Goal: Find specific page/section: Find specific page/section

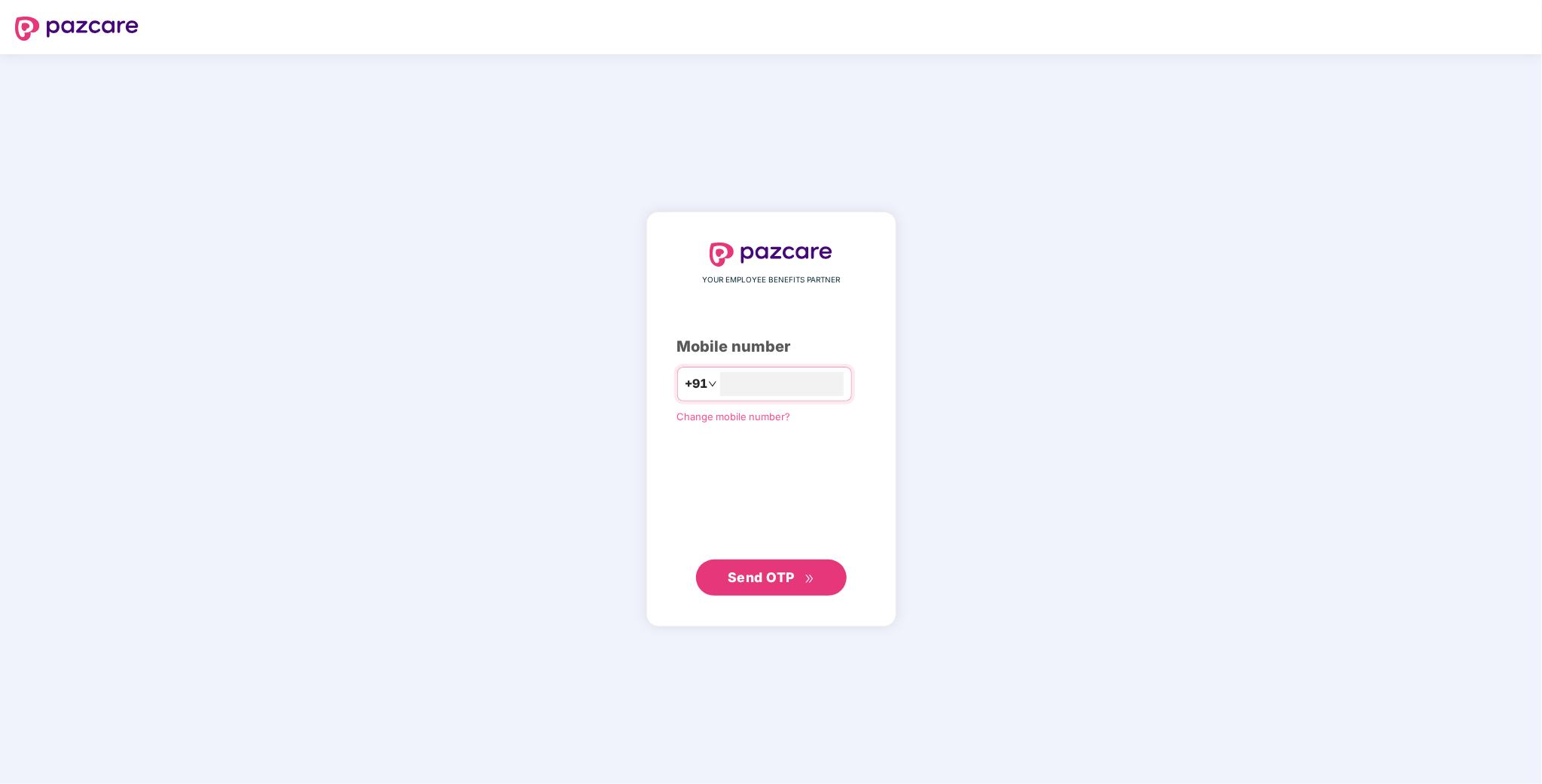
type input "**********"
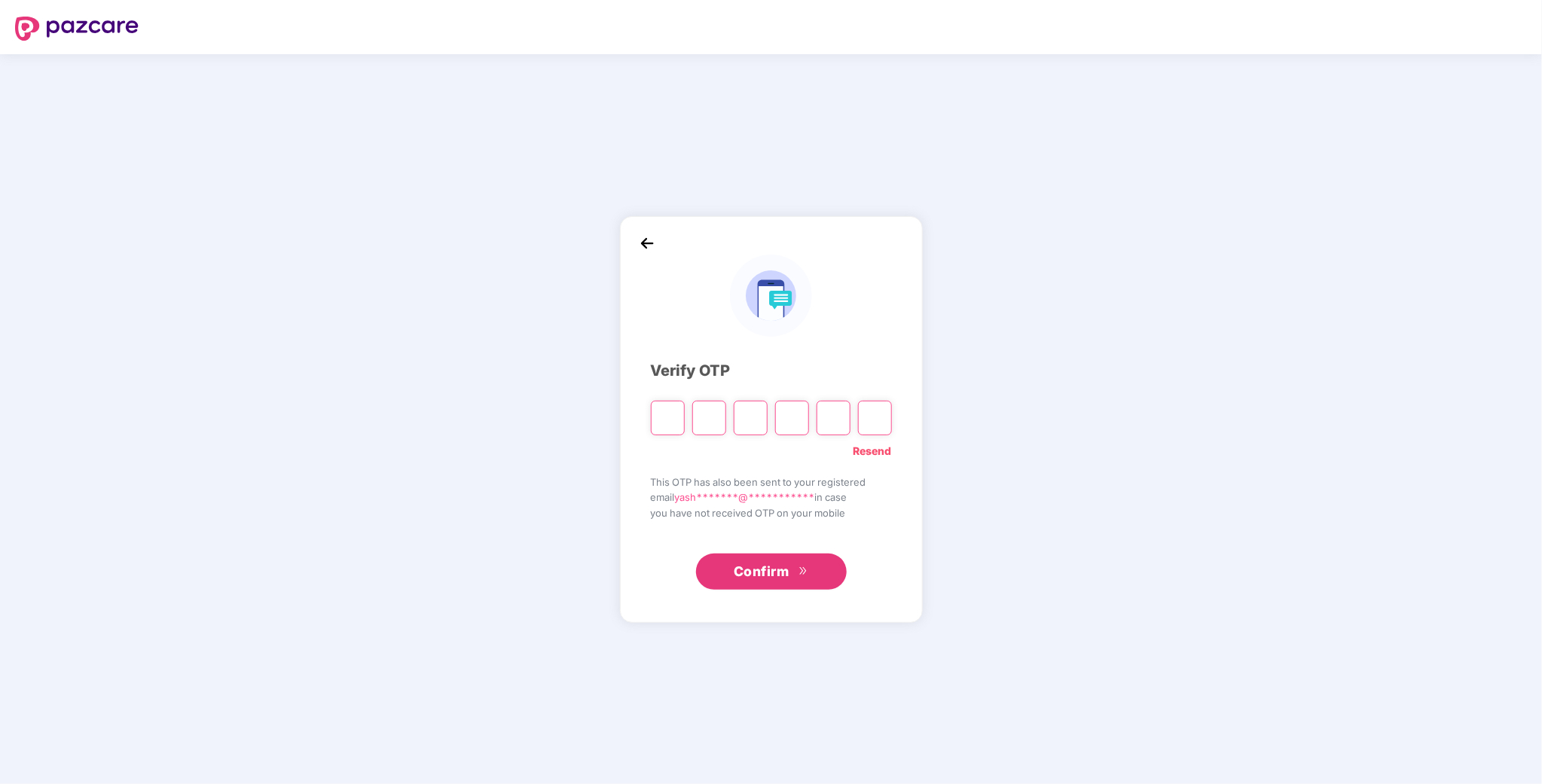
type input "*"
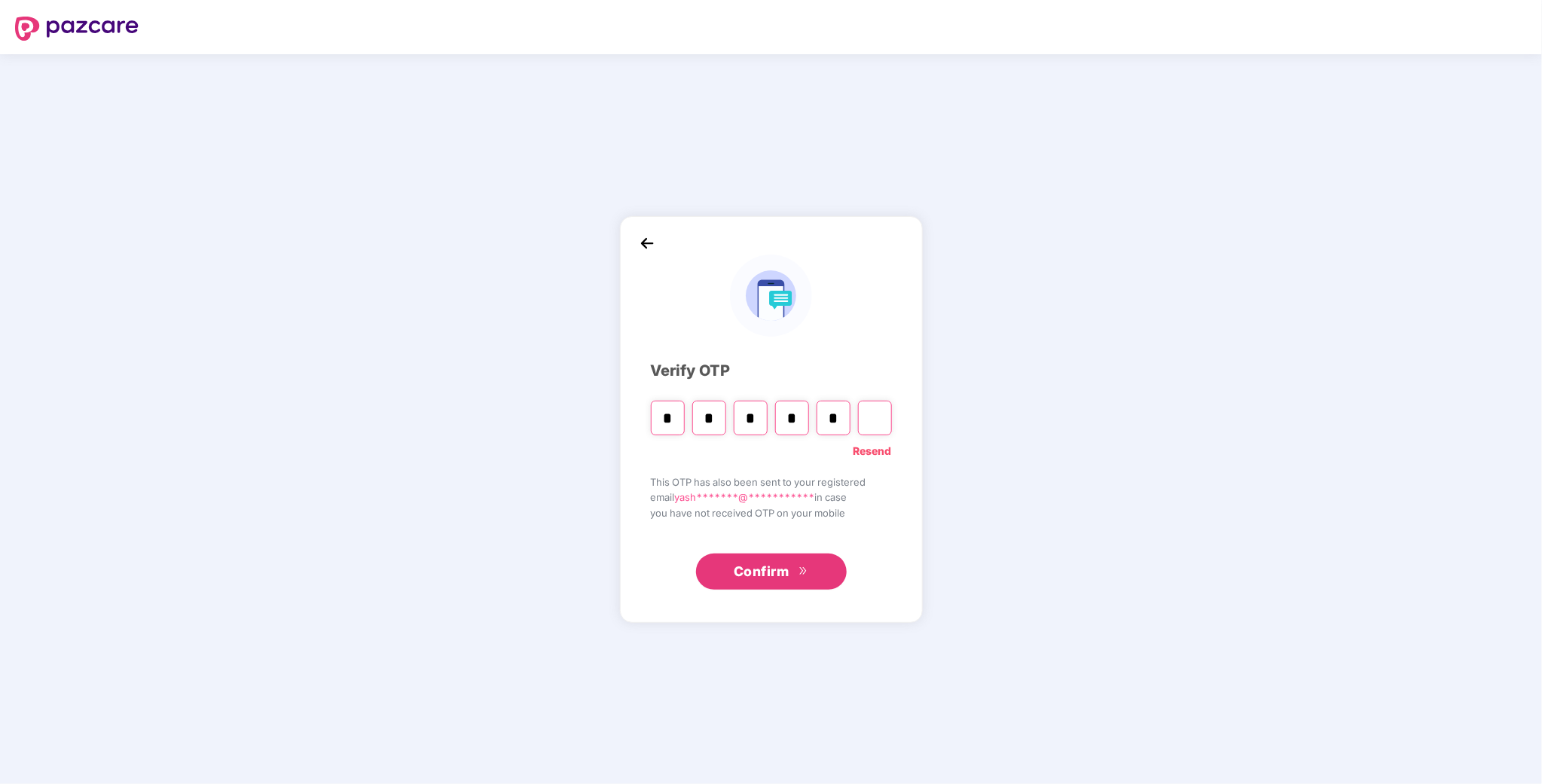
type input "*"
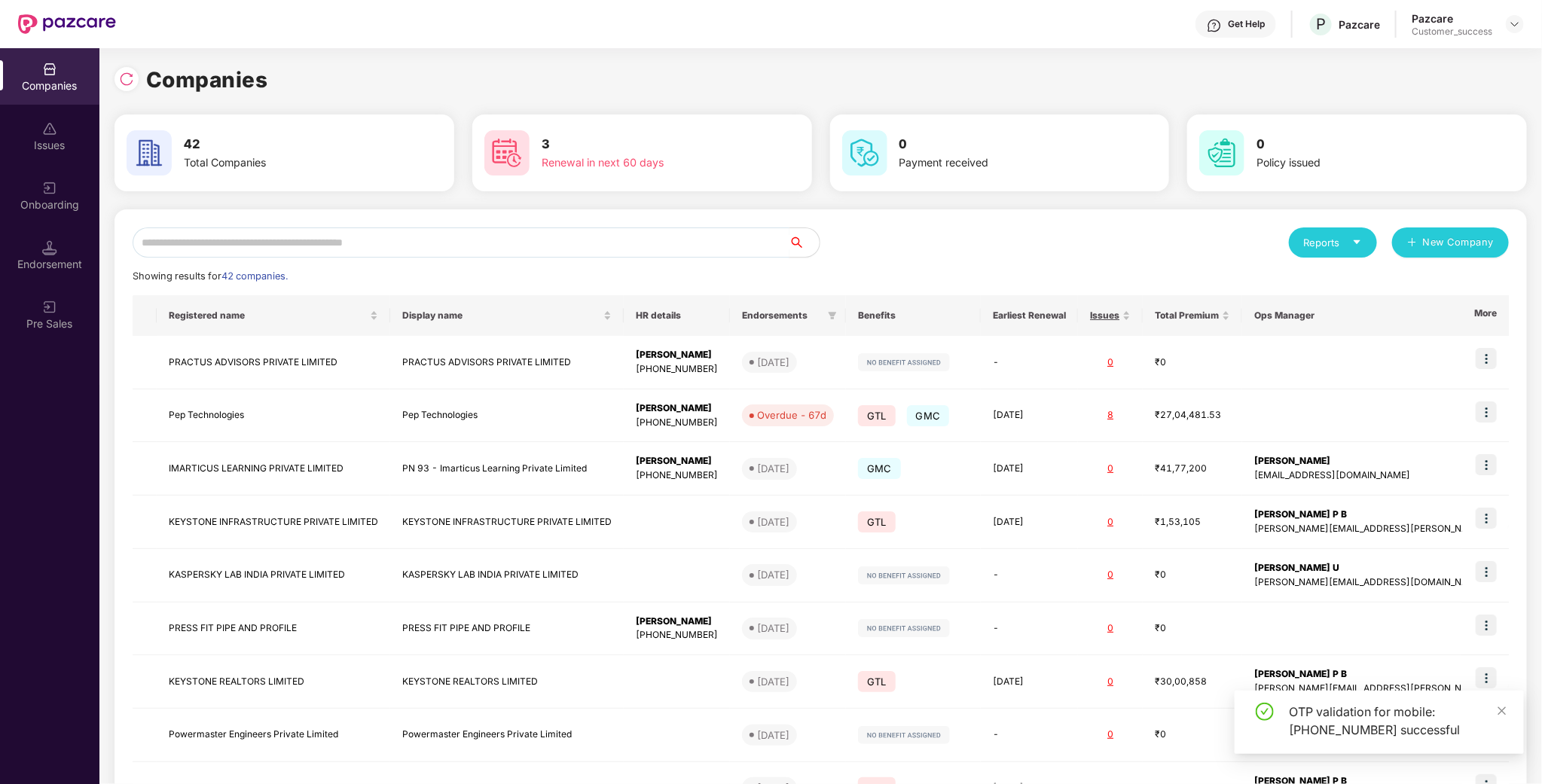
click at [350, 246] on input "text" at bounding box center [461, 243] width 657 height 30
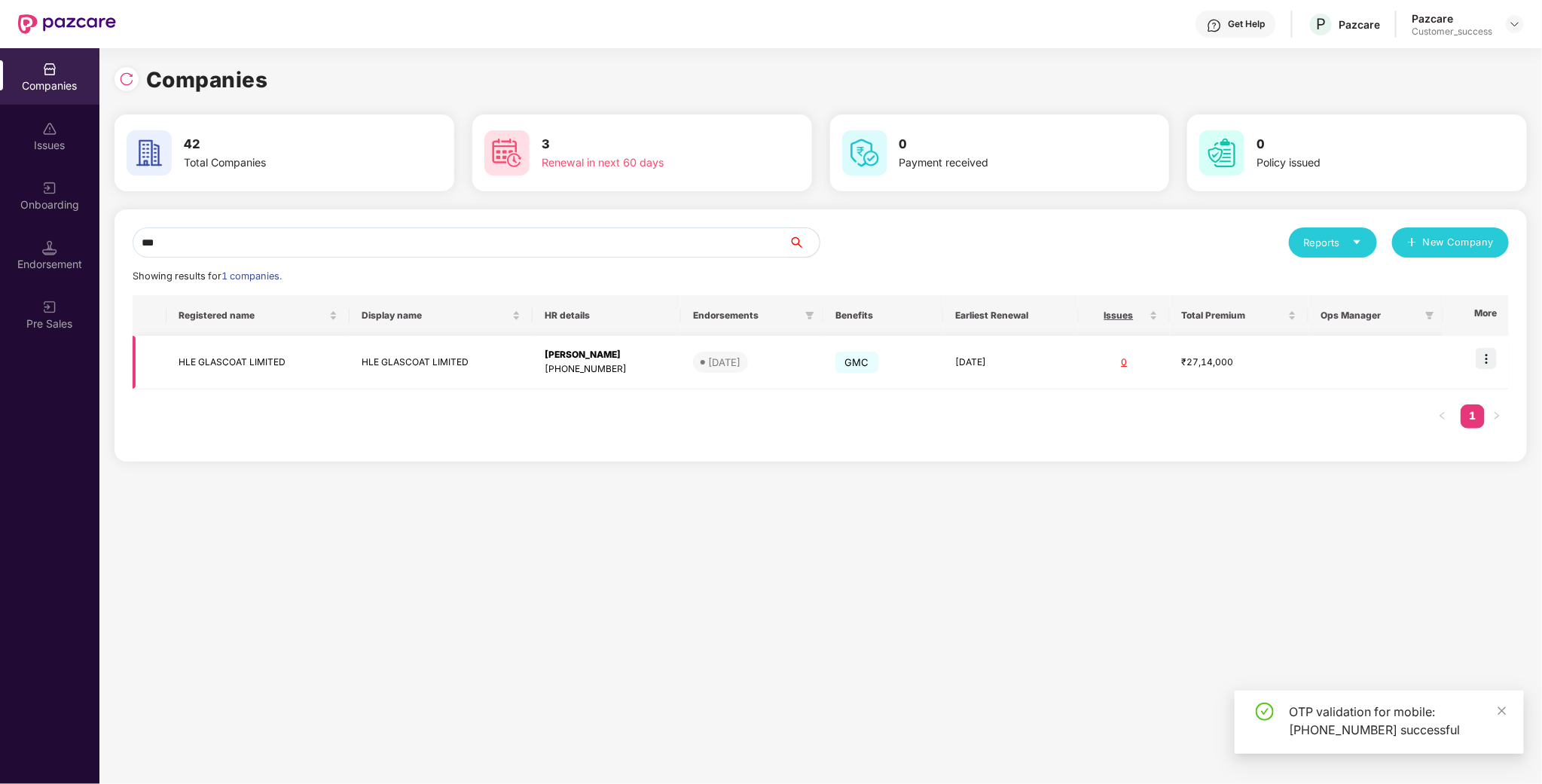
type input "***"
click at [1483, 355] on img at bounding box center [1486, 358] width 21 height 21
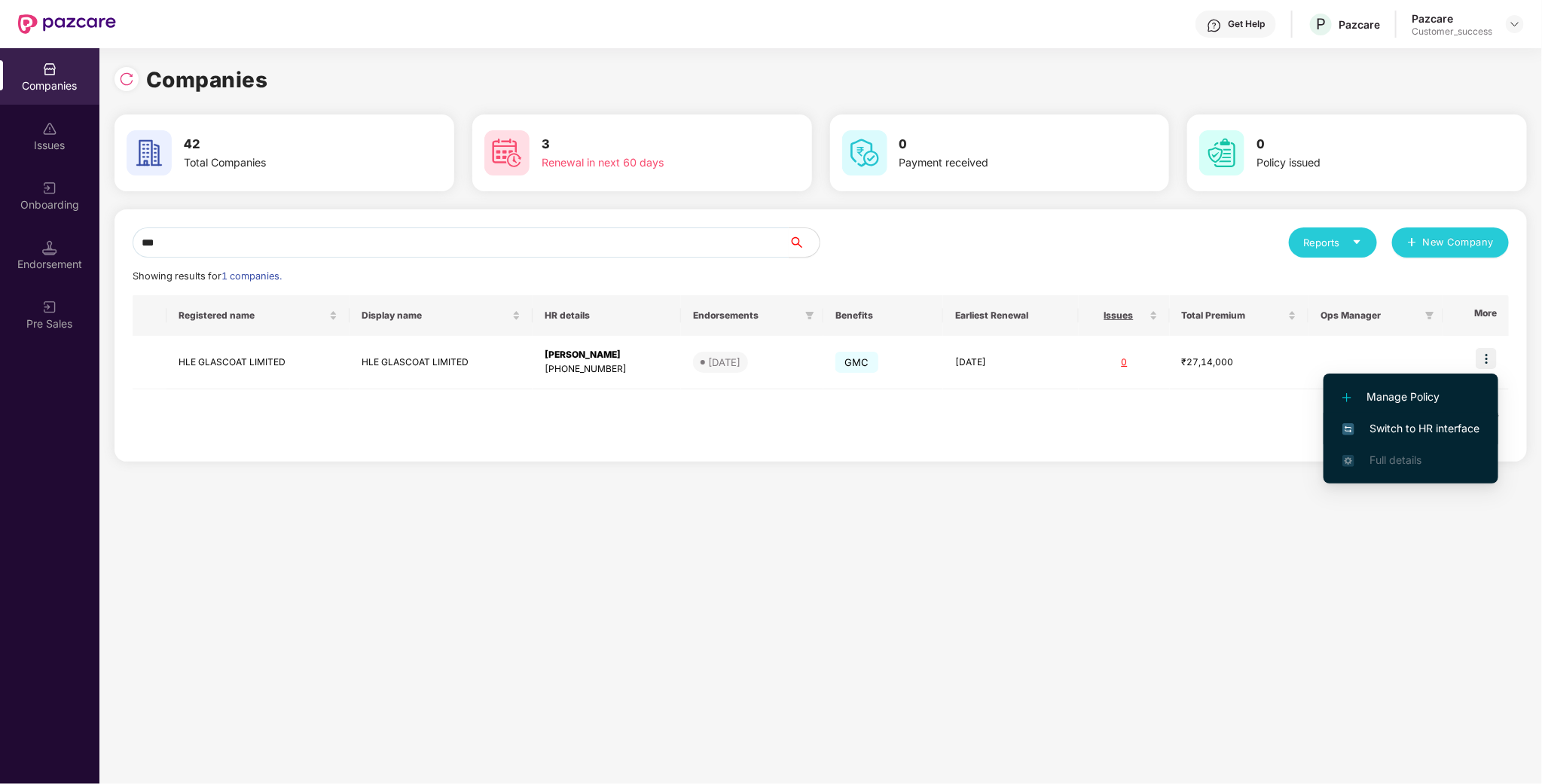
click at [1408, 429] on span "Switch to HR interface" at bounding box center [1411, 428] width 137 height 16
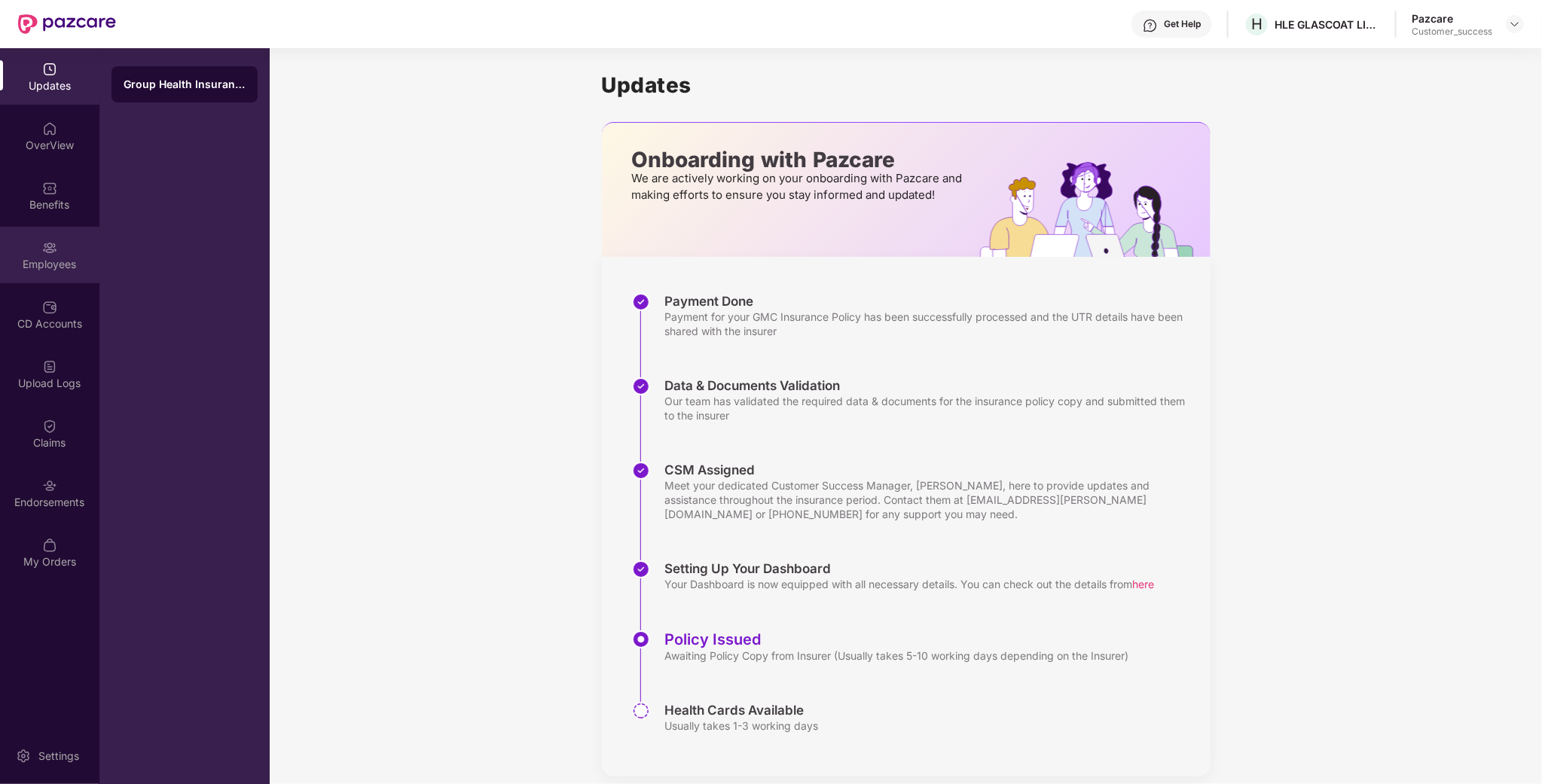
click at [42, 262] on div "Employees" at bounding box center [49, 265] width 100 height 15
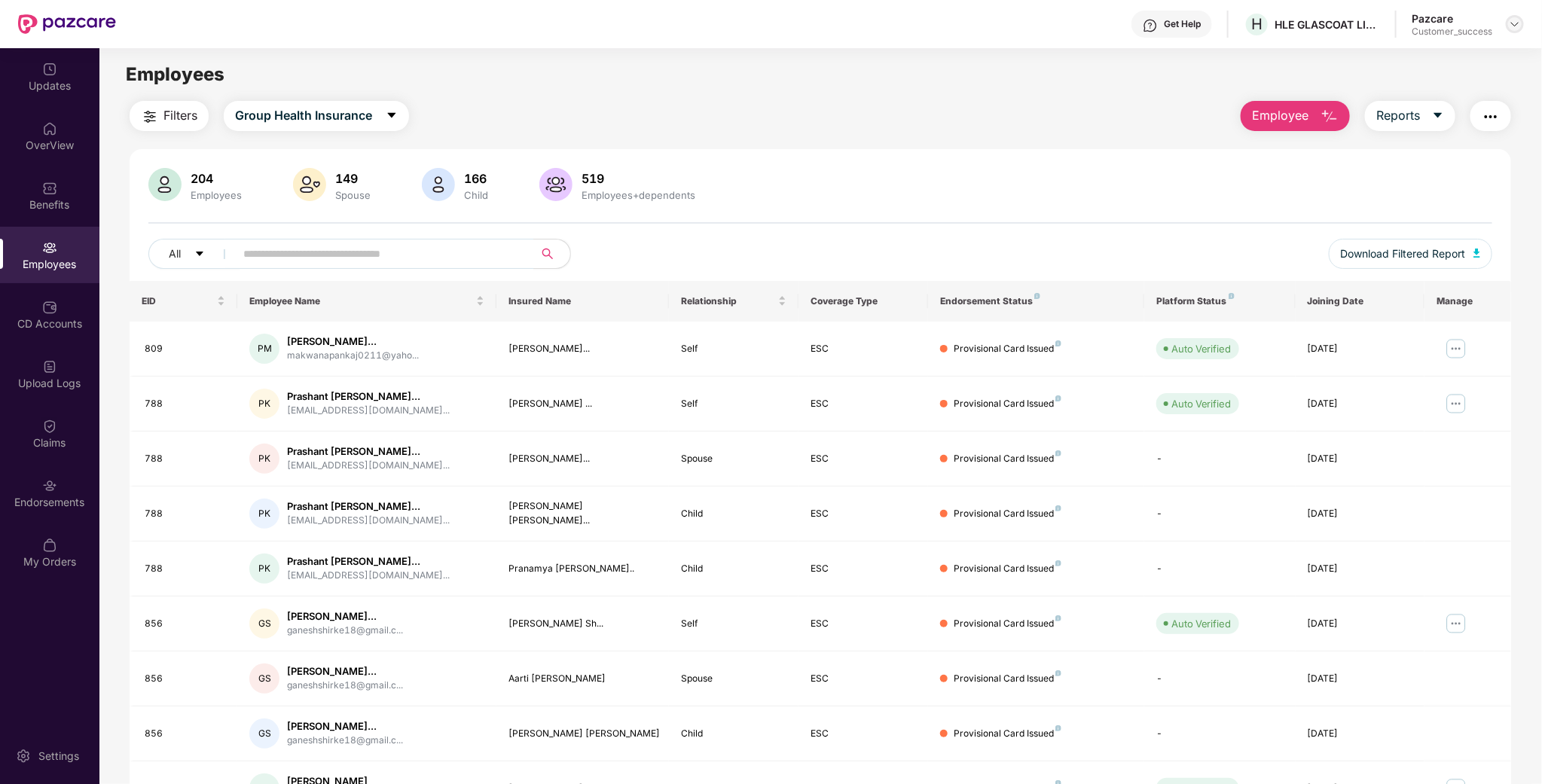
click at [1514, 29] on img at bounding box center [1514, 24] width 12 height 12
click at [1439, 64] on div "Switch to partner view" at bounding box center [1444, 59] width 196 height 29
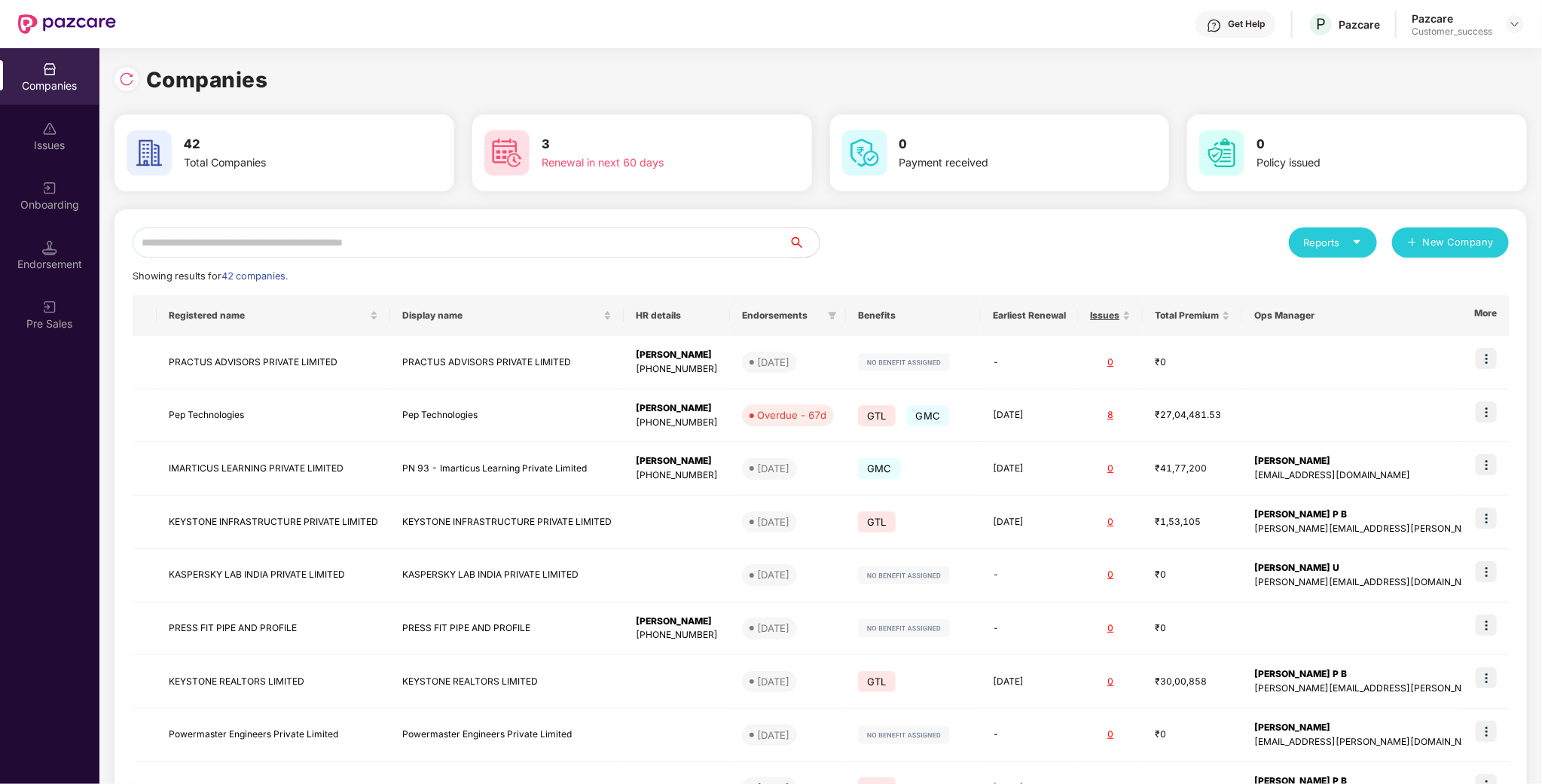
click at [529, 233] on input "text" at bounding box center [461, 243] width 657 height 30
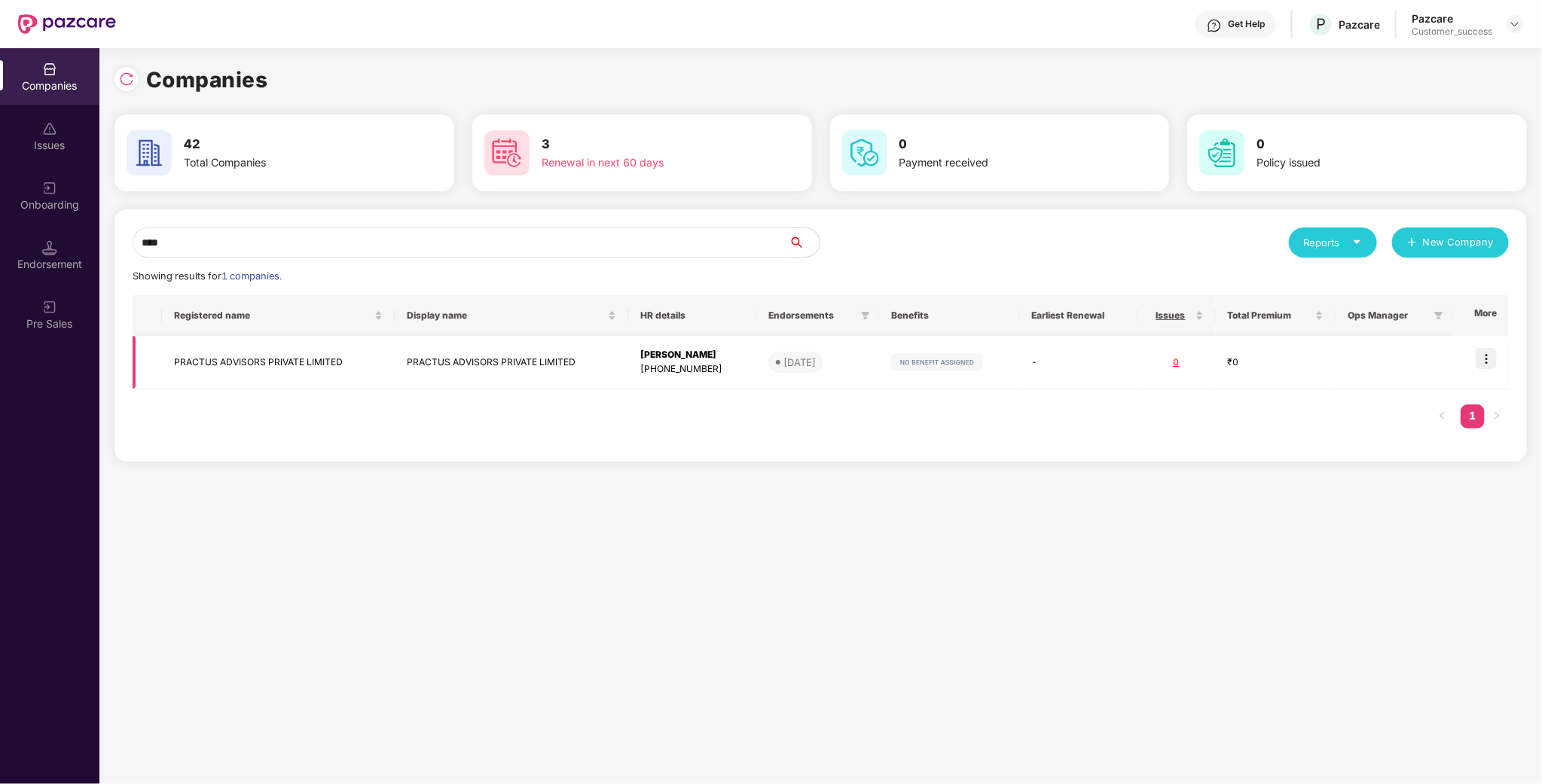
type input "****"
click at [1485, 366] on img at bounding box center [1486, 358] width 21 height 21
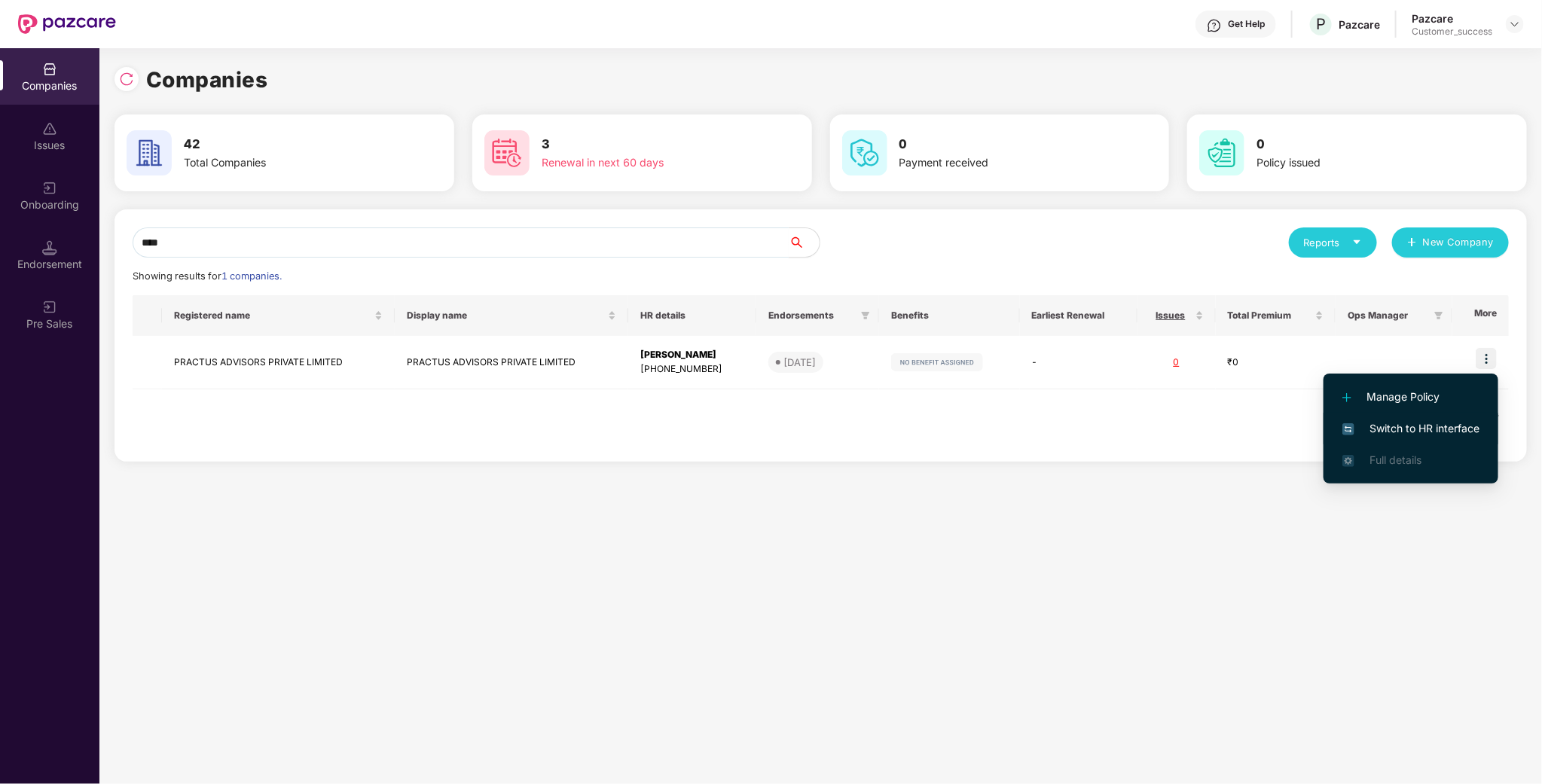
click at [1451, 437] on li "Switch to HR interface" at bounding box center [1411, 428] width 175 height 31
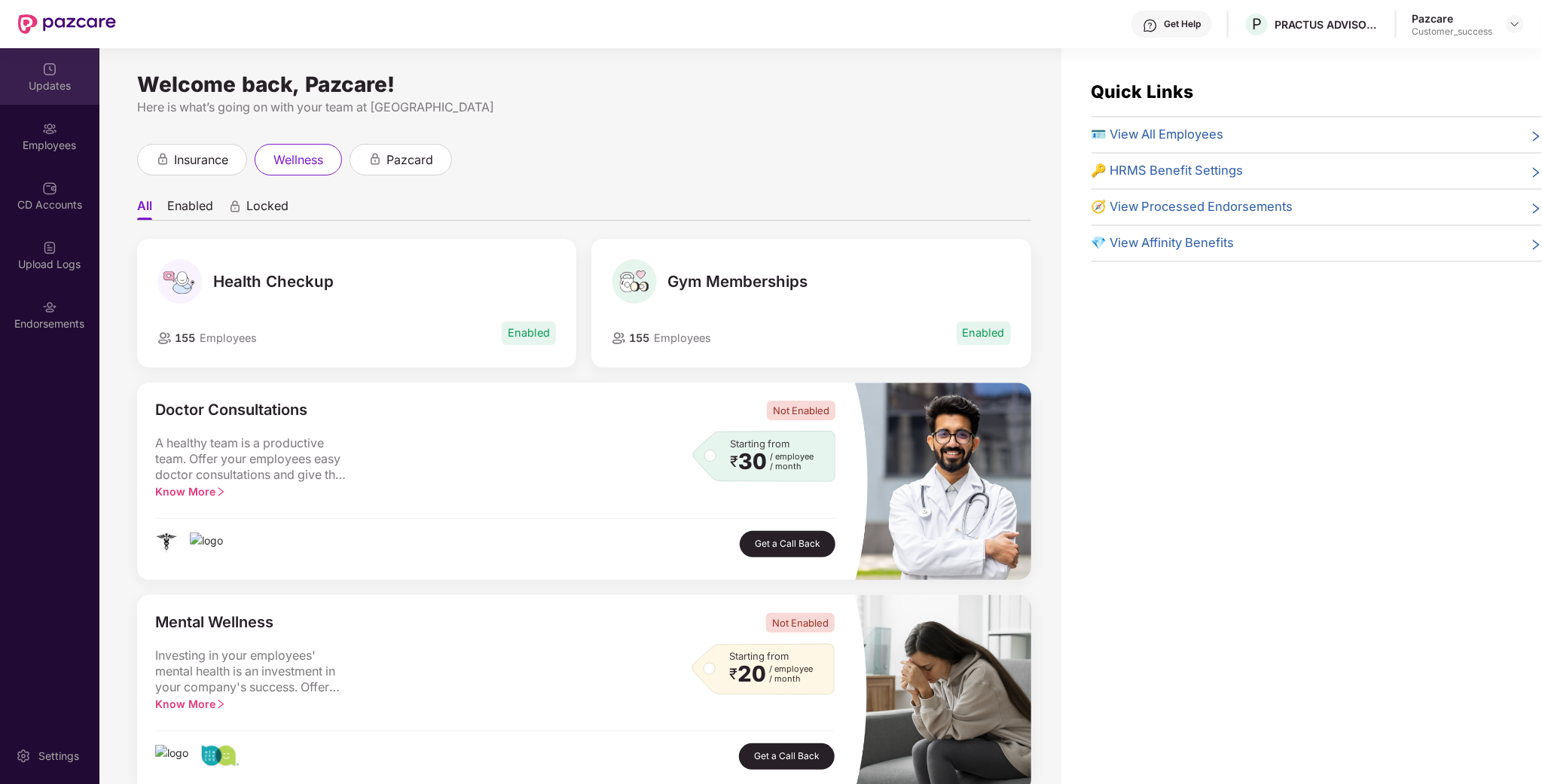
click at [53, 93] on div "Updates" at bounding box center [49, 86] width 100 height 15
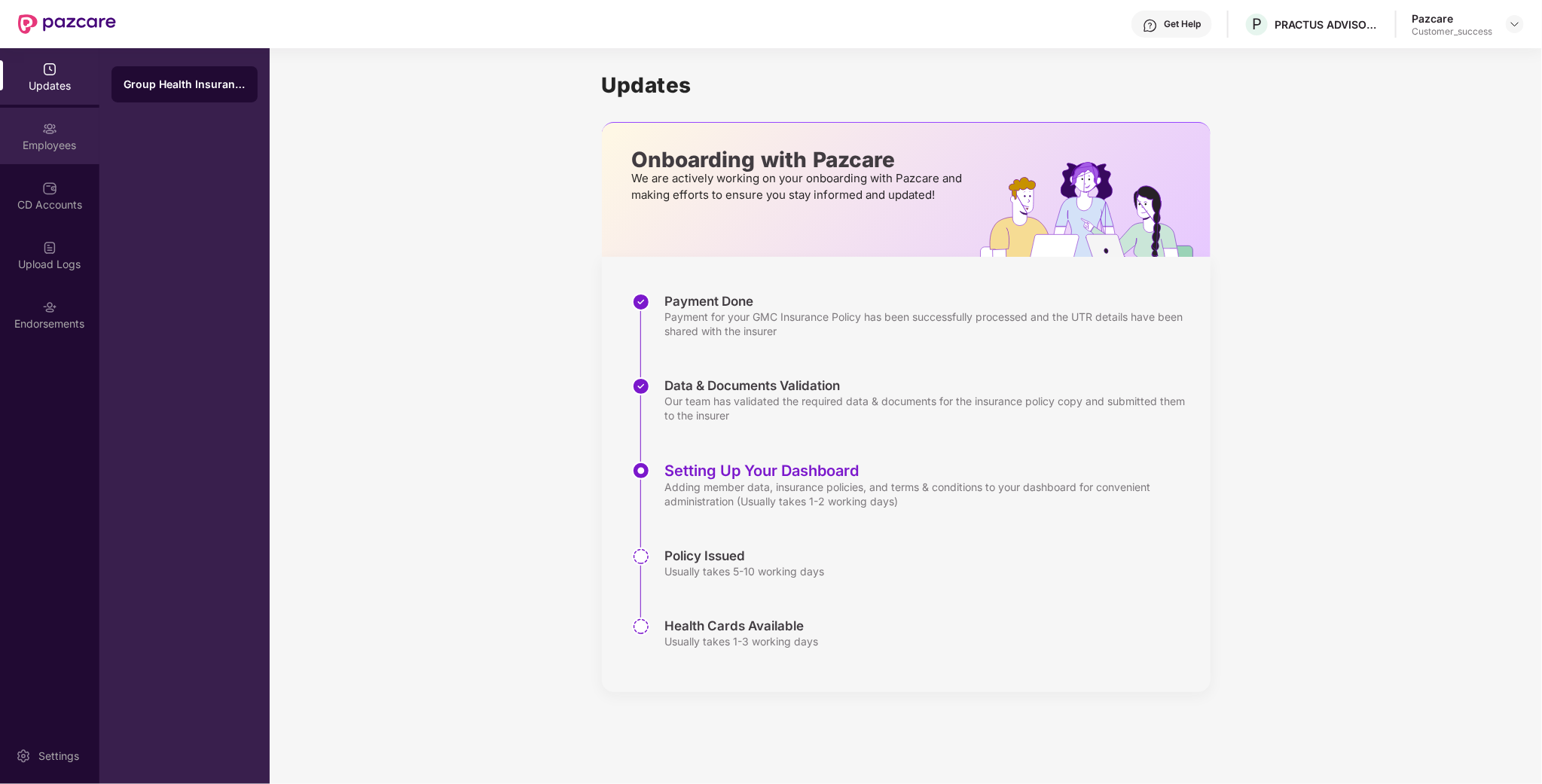
click at [70, 127] on div "Employees" at bounding box center [49, 135] width 100 height 56
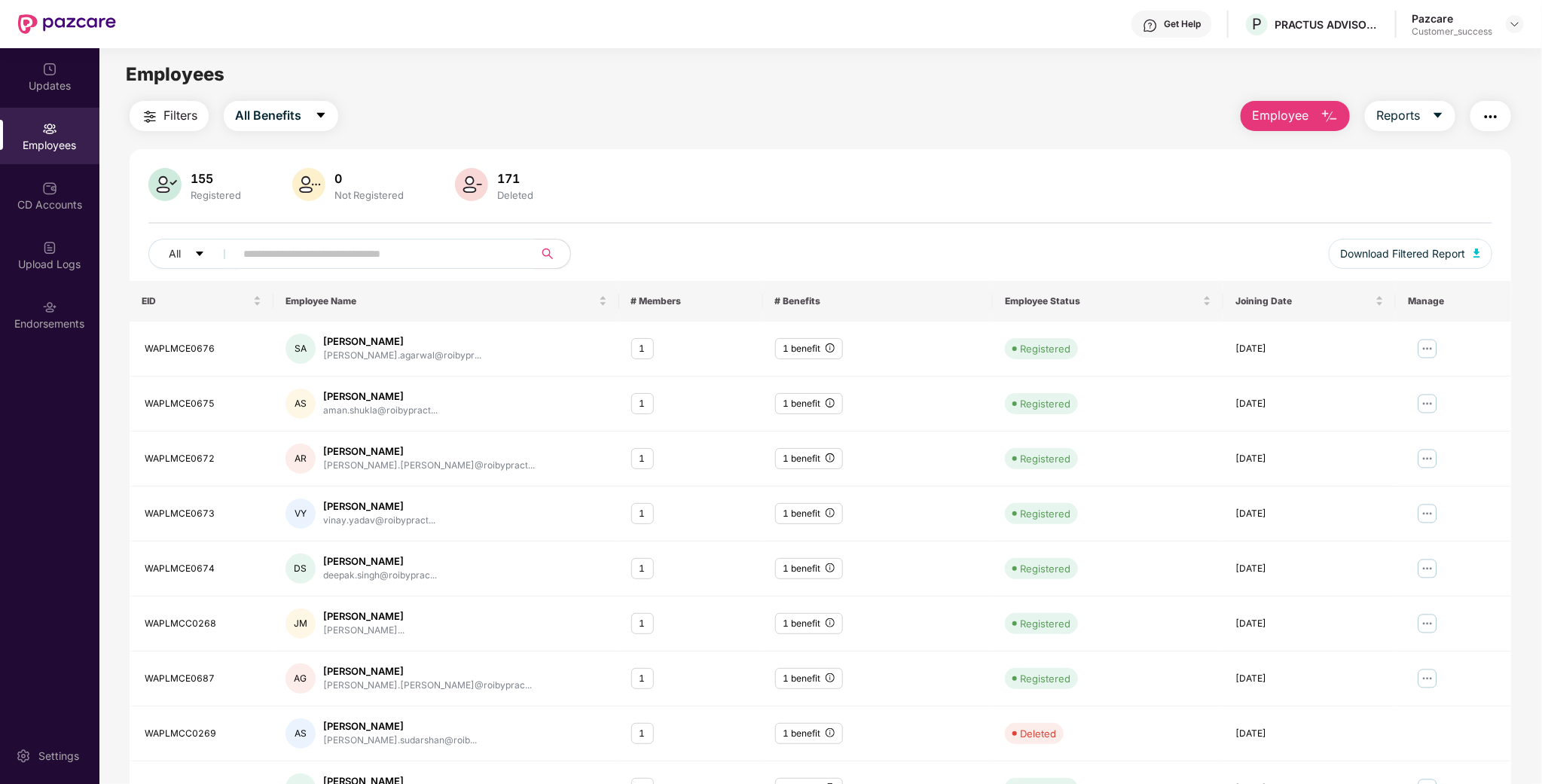
click at [298, 252] on input "text" at bounding box center [378, 253] width 271 height 23
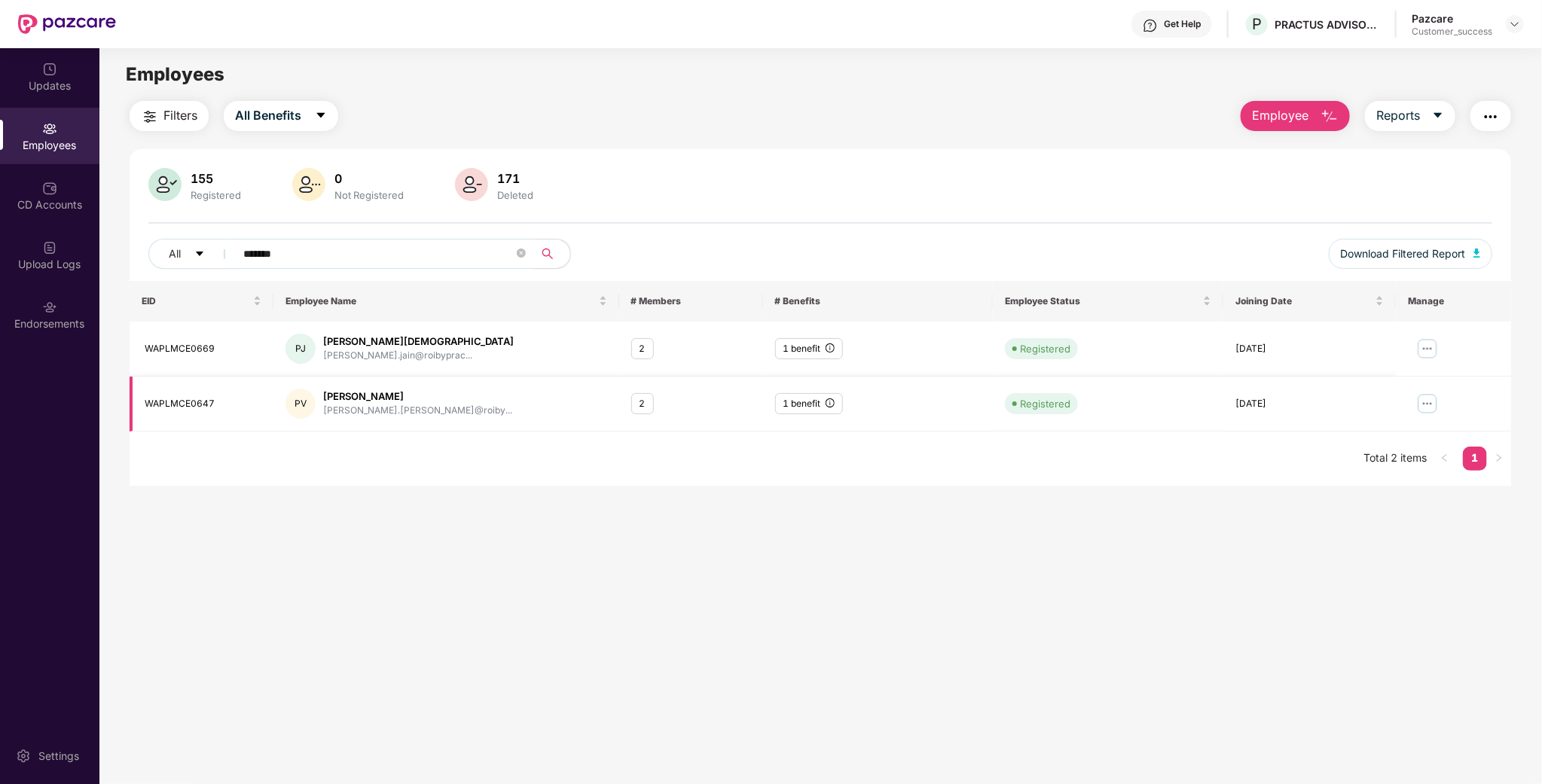
type input "******"
click at [1422, 402] on img at bounding box center [1427, 403] width 24 height 24
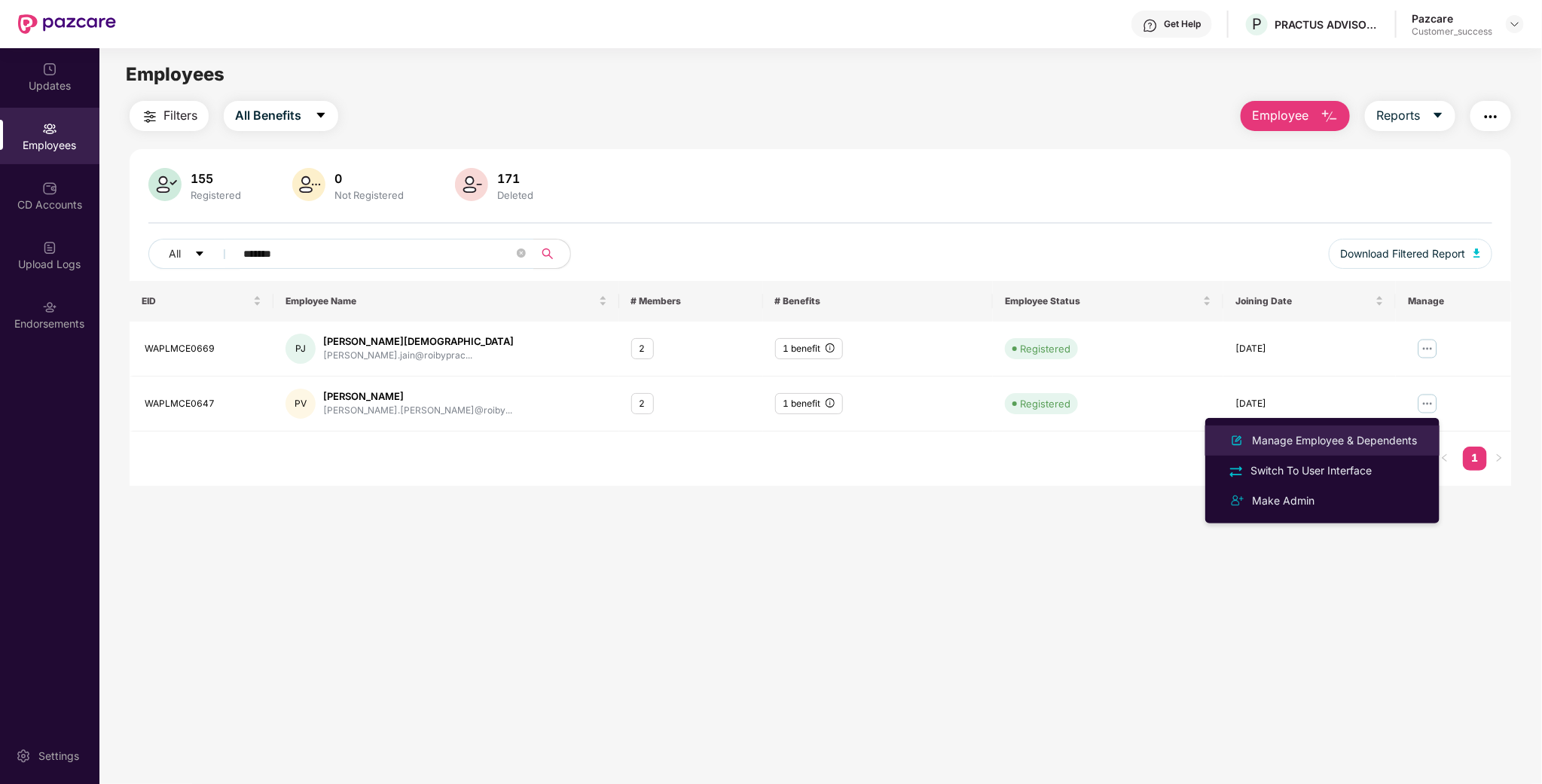
click at [1404, 427] on li "Manage Employee & Dependents" at bounding box center [1322, 440] width 235 height 30
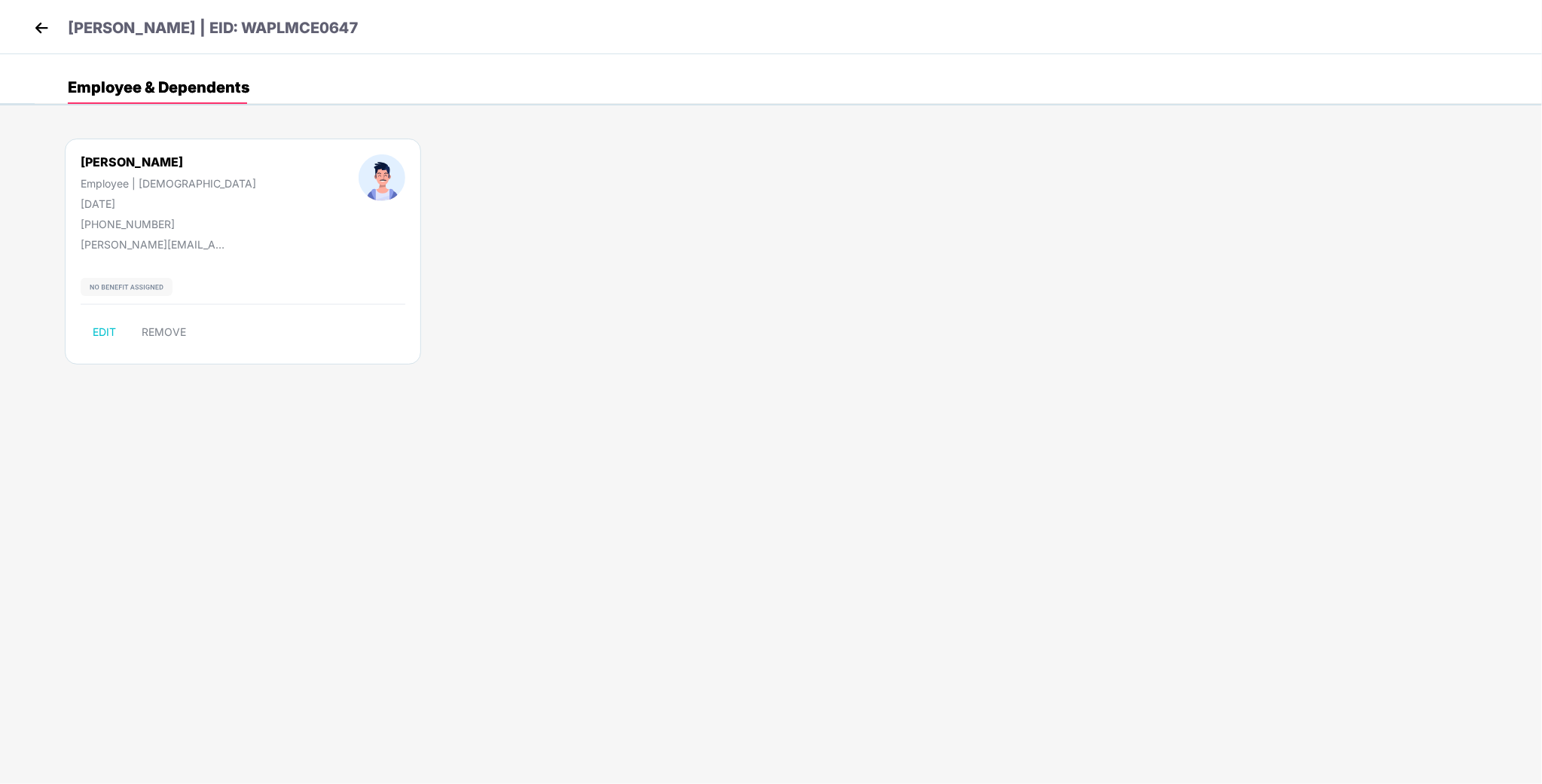
click at [48, 24] on img at bounding box center [42, 28] width 23 height 23
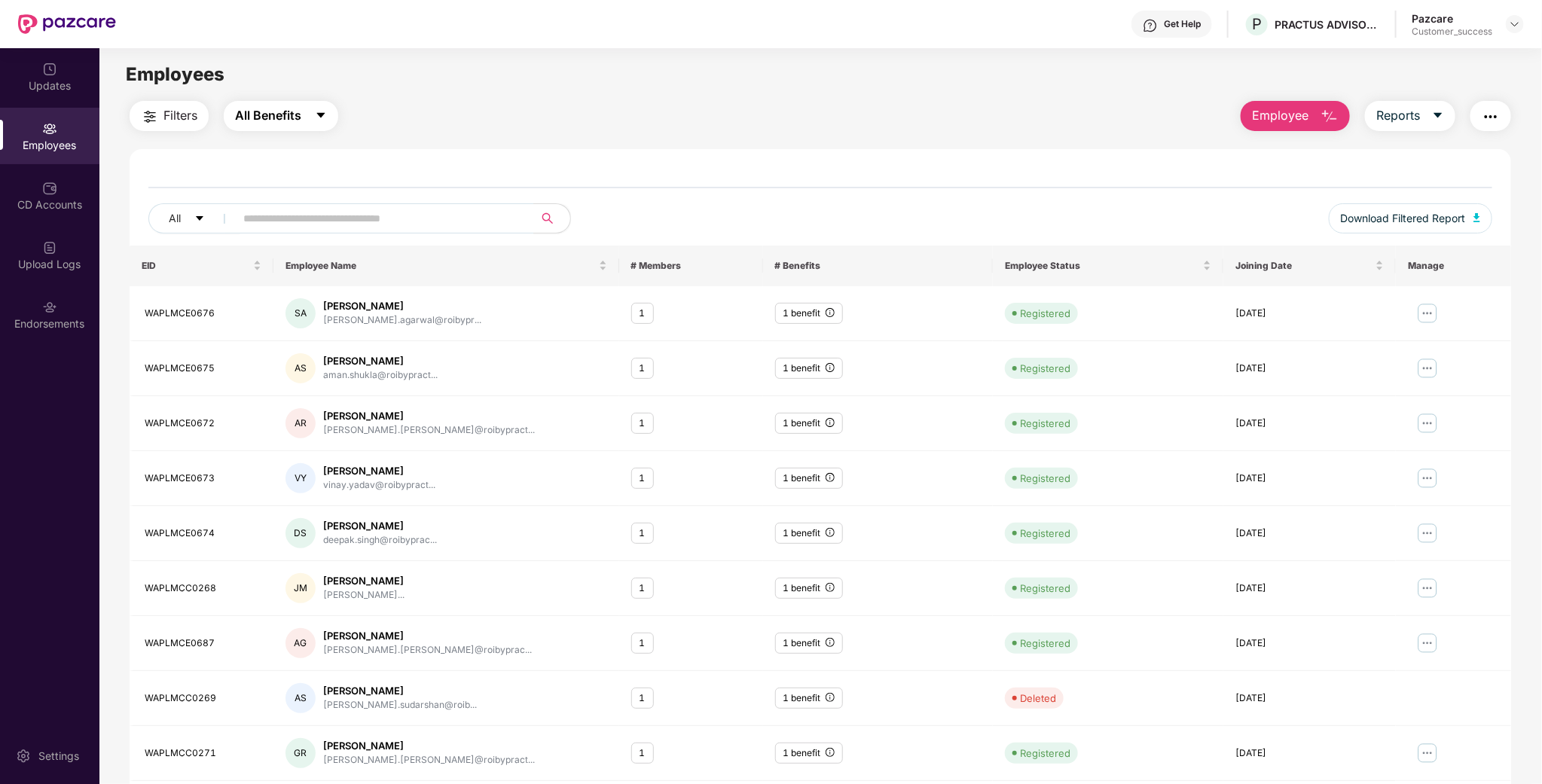
click at [322, 120] on icon "caret-down" at bounding box center [321, 115] width 12 height 12
click at [315, 163] on span "All Benefits" at bounding box center [288, 156] width 67 height 16
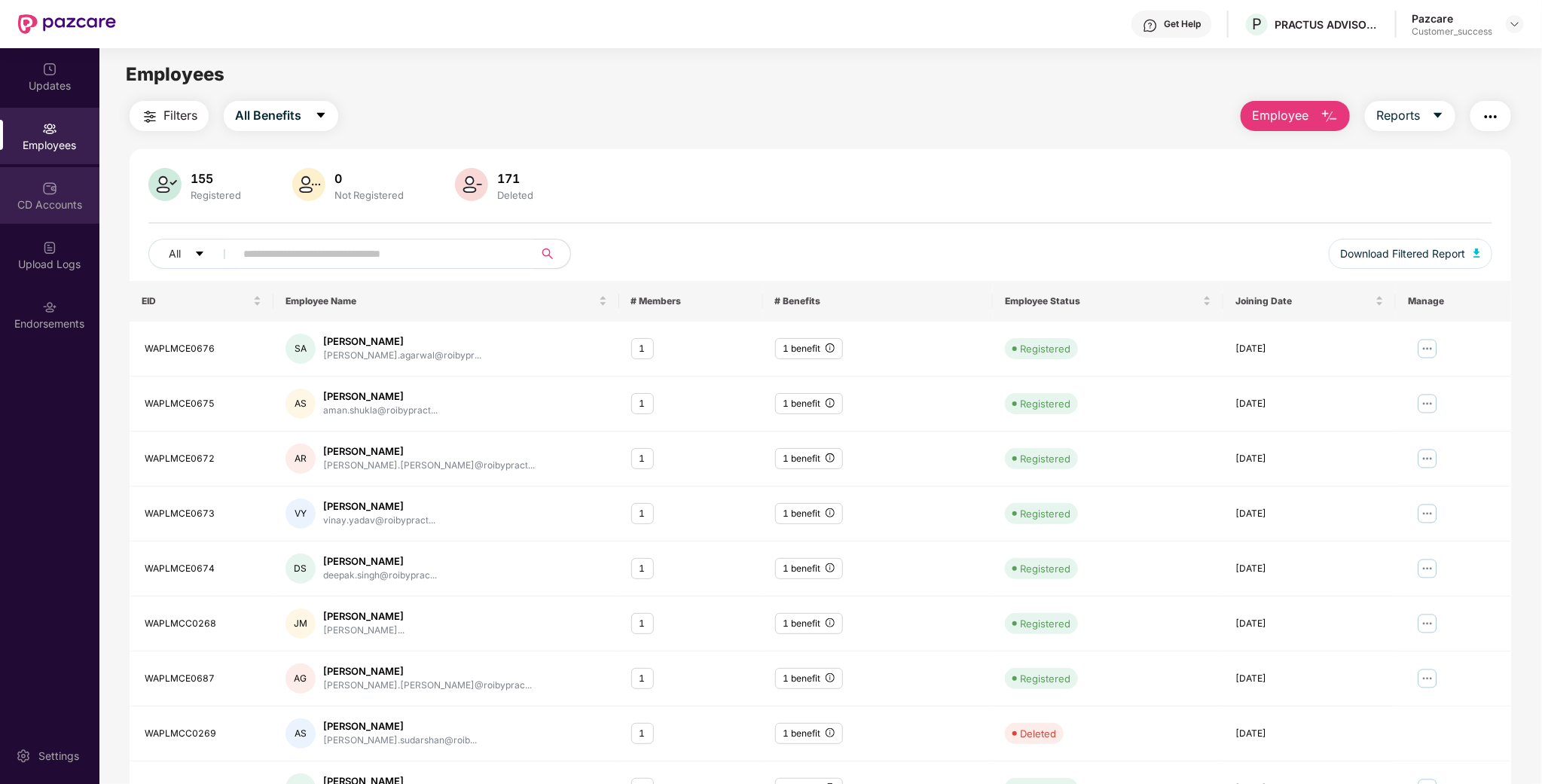
click at [71, 204] on div "CD Accounts" at bounding box center [49, 205] width 100 height 15
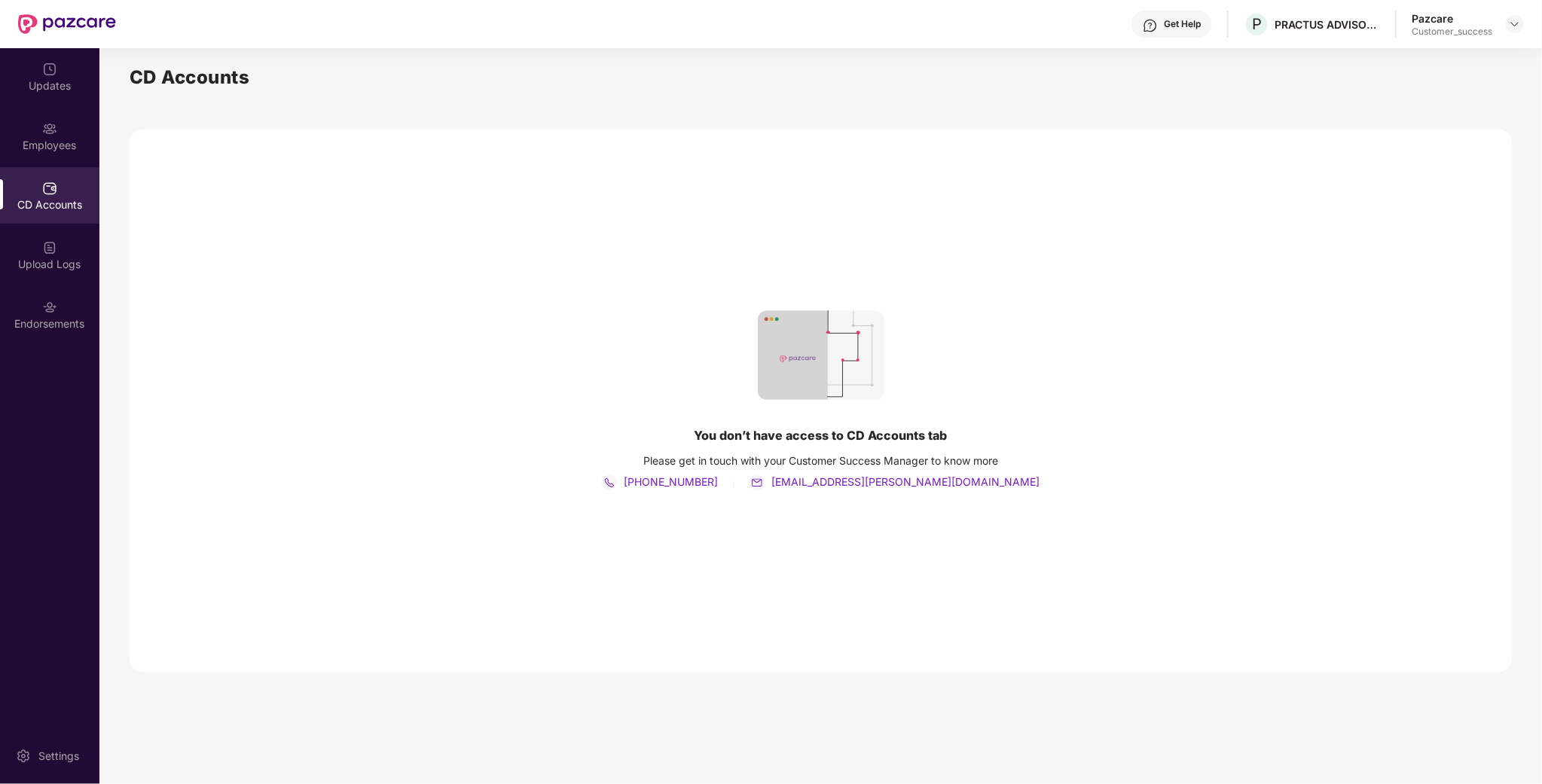
drag, startPoint x: 626, startPoint y: 59, endPoint x: 591, endPoint y: 59, distance: 35.0
click at [614, 59] on main "CD Accounts You don’t have access to CD Accounts tab Please get in touch with y…" at bounding box center [820, 416] width 1442 height 736
click at [44, 79] on div "Updates" at bounding box center [49, 86] width 100 height 15
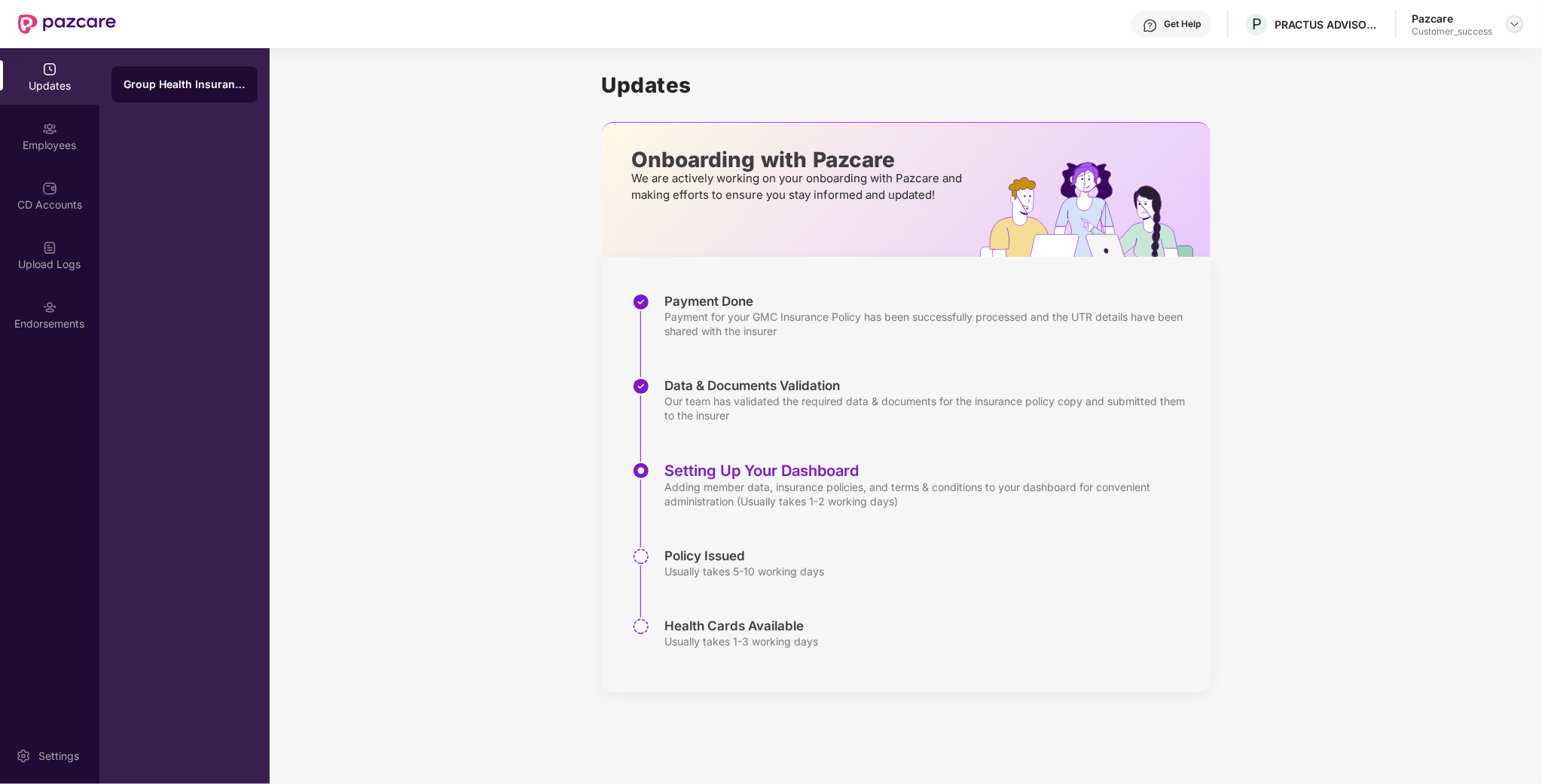
drag, startPoint x: 1514, startPoint y: 30, endPoint x: 1508, endPoint y: 16, distance: 15.2
click at [1514, 30] on div at bounding box center [1514, 24] width 18 height 18
click at [1434, 75] on div "Switch to User view" at bounding box center [1444, 88] width 196 height 29
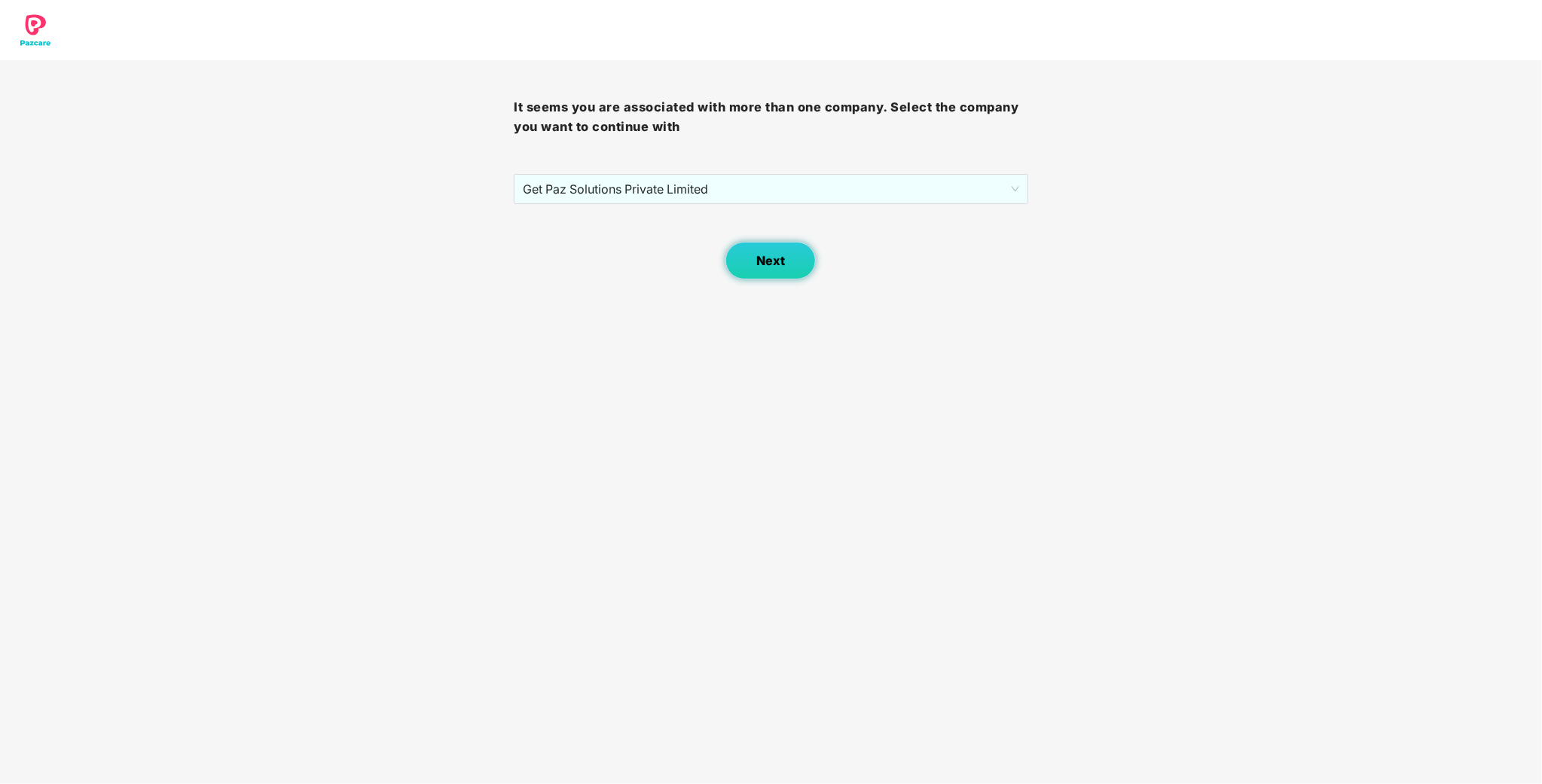
click at [778, 252] on button "Next" at bounding box center [770, 261] width 90 height 38
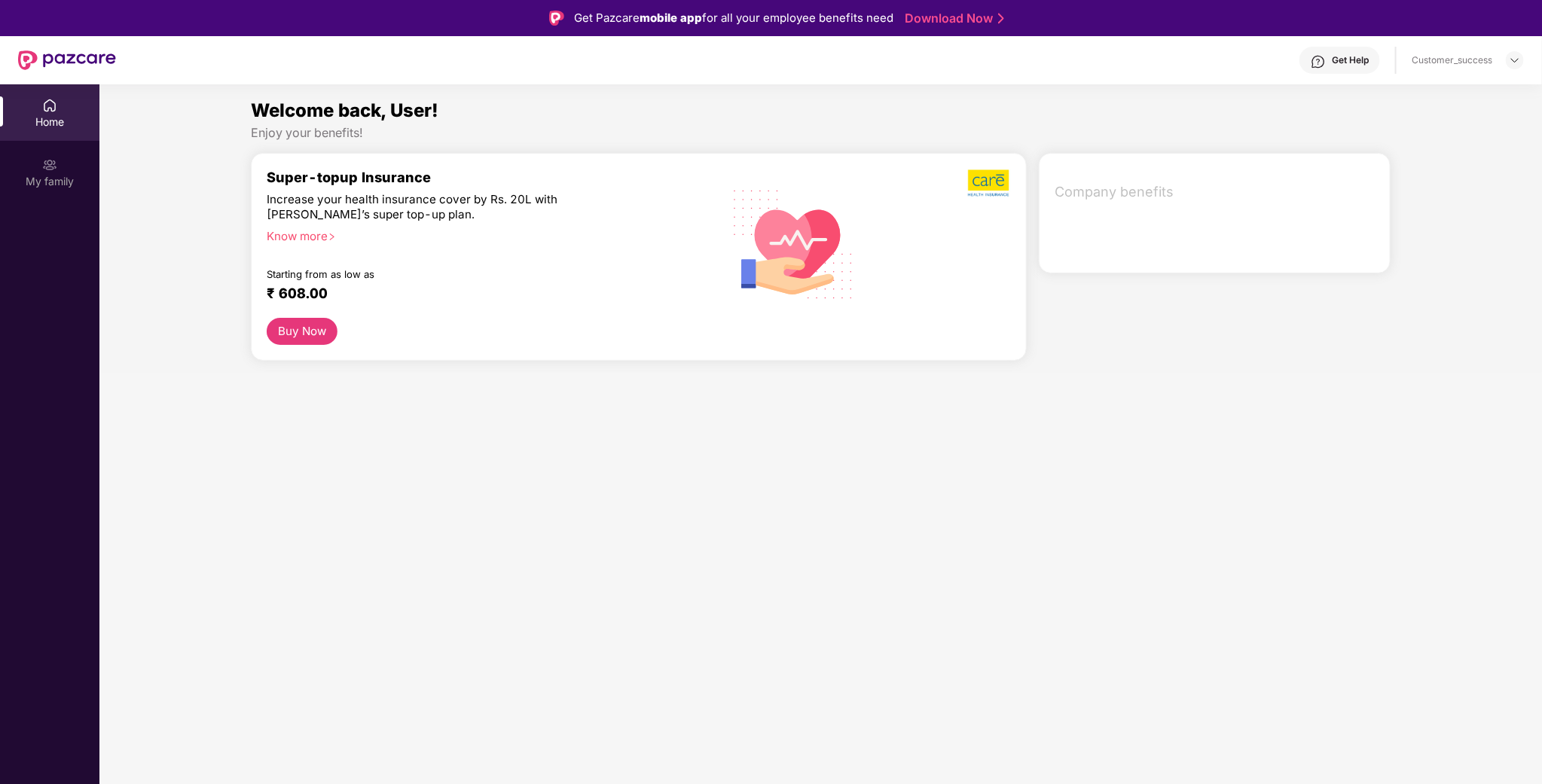
click at [1513, 57] on img at bounding box center [1514, 60] width 12 height 12
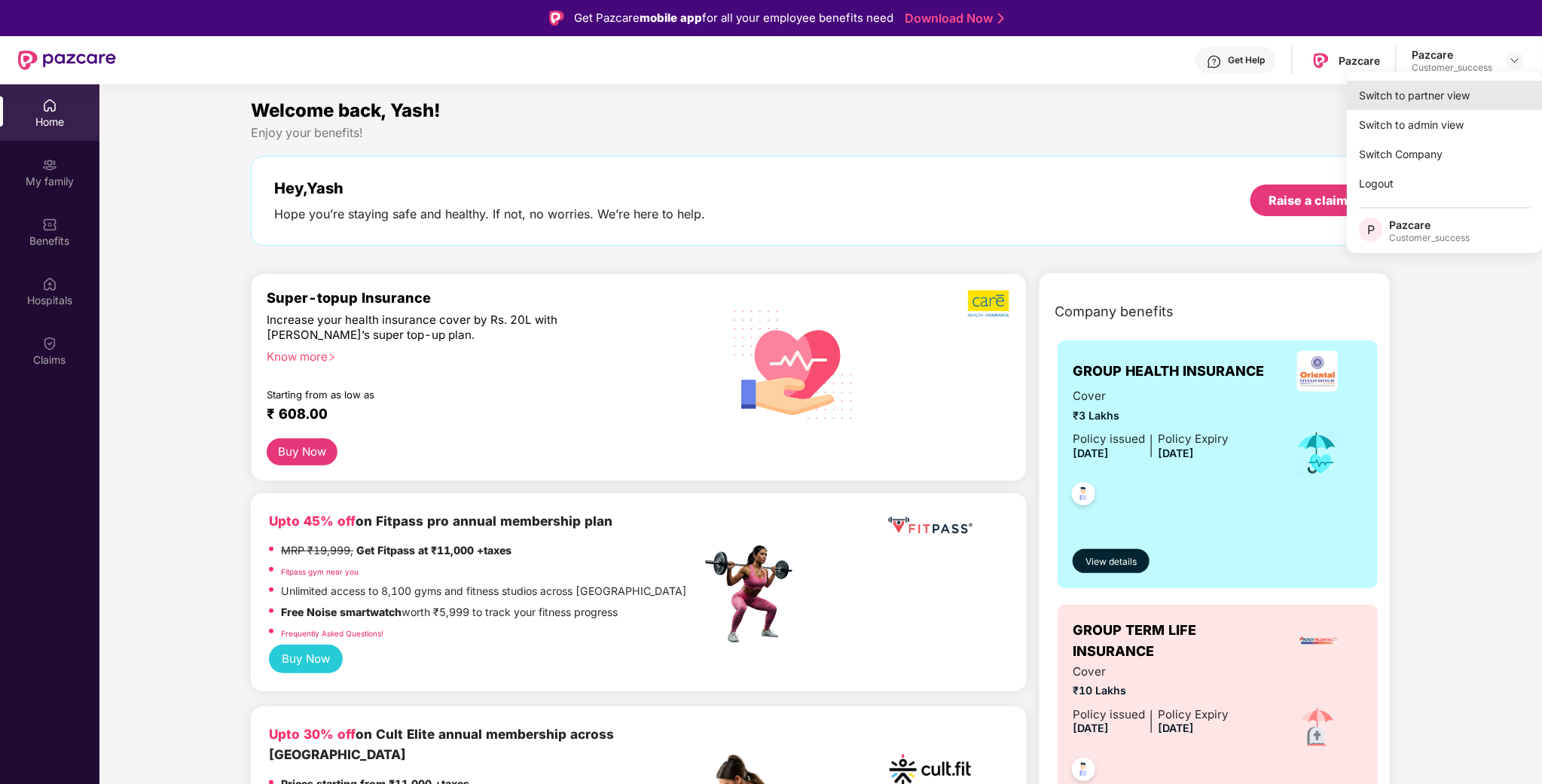
click at [1458, 93] on div "Switch to partner view" at bounding box center [1444, 95] width 196 height 29
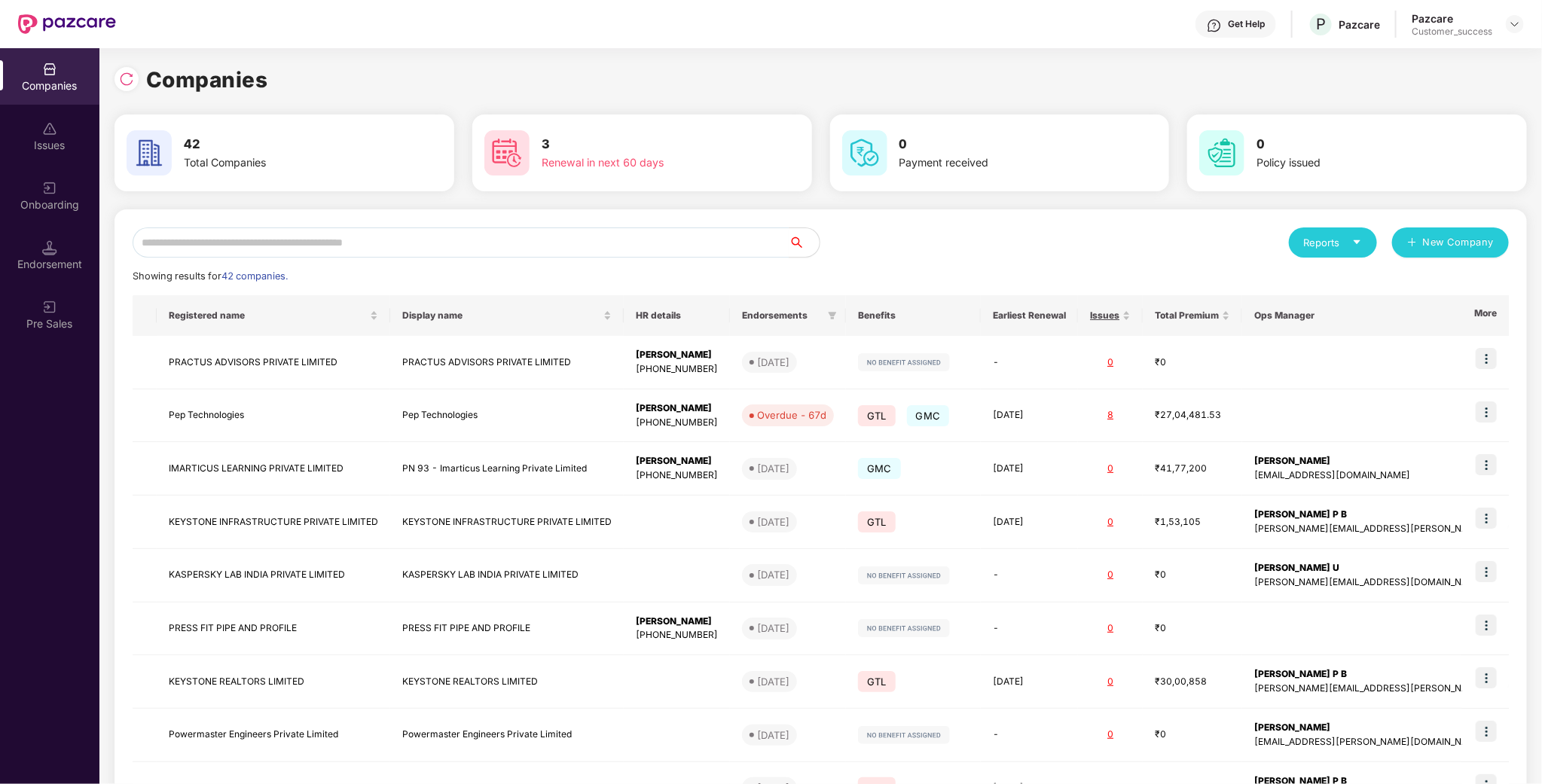
click at [71, 172] on div "Onboarding" at bounding box center [49, 195] width 100 height 56
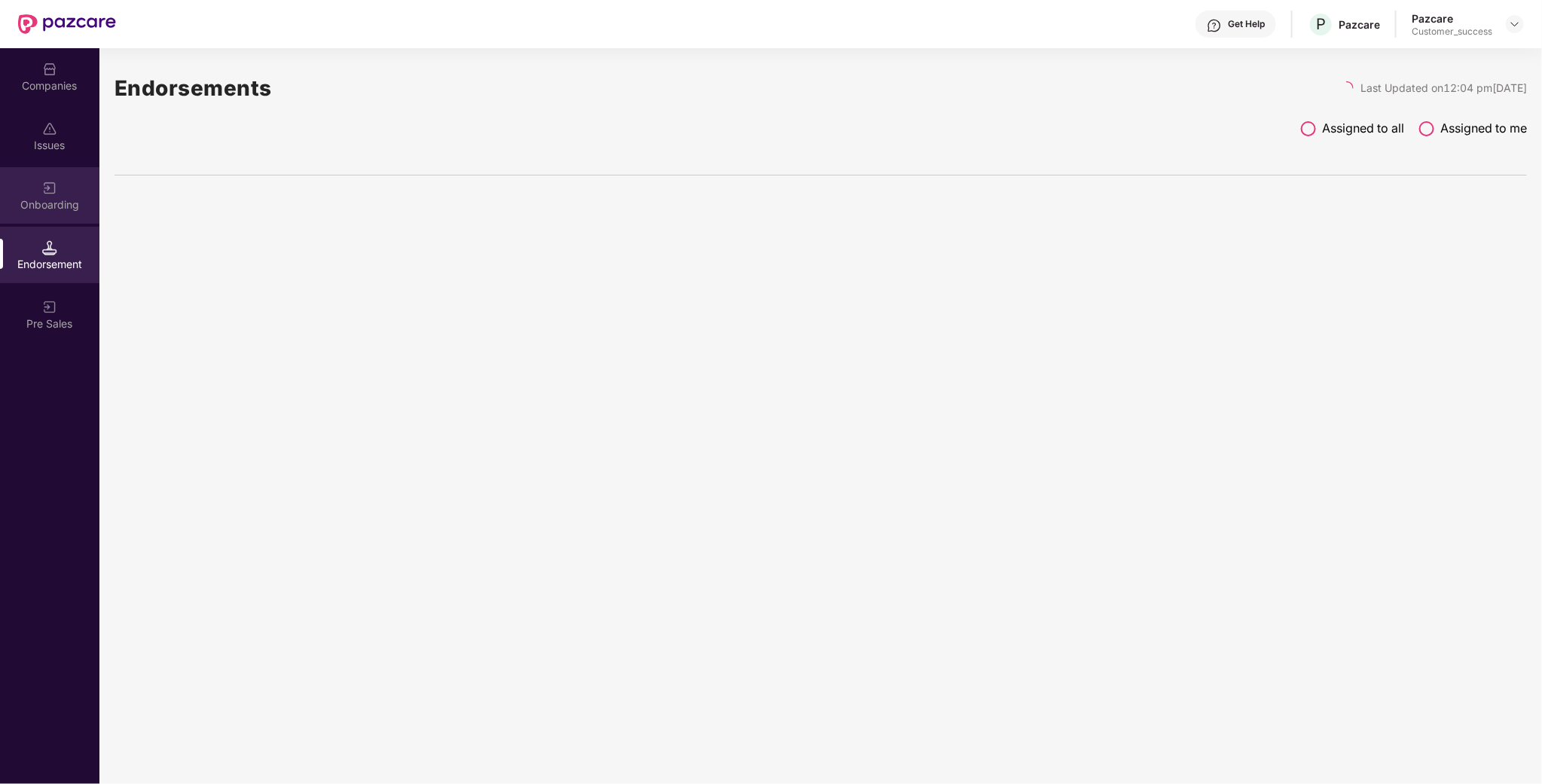
click at [61, 190] on div "Onboarding" at bounding box center [49, 195] width 100 height 56
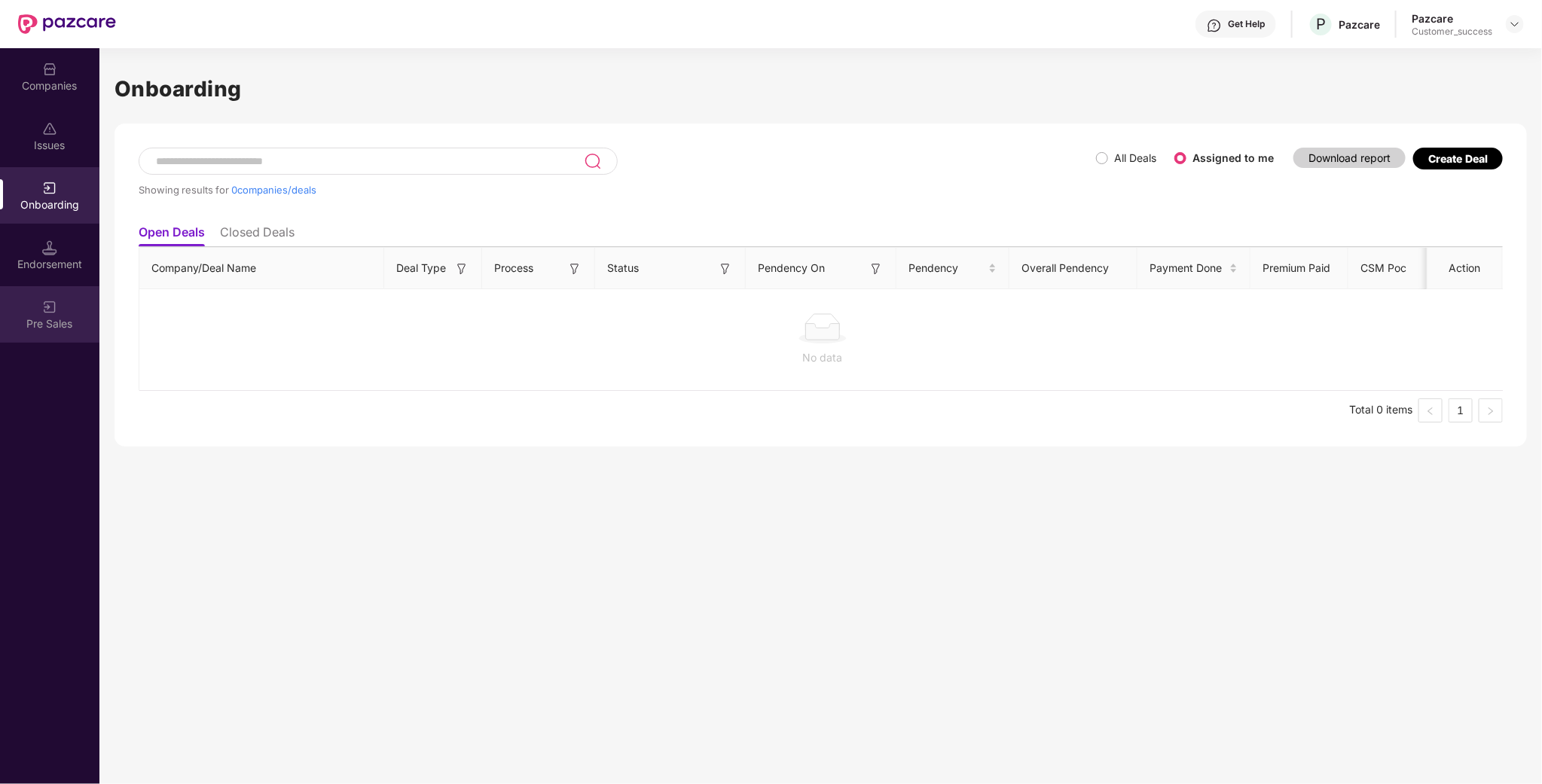
click at [38, 327] on div "Pre Sales" at bounding box center [49, 324] width 100 height 15
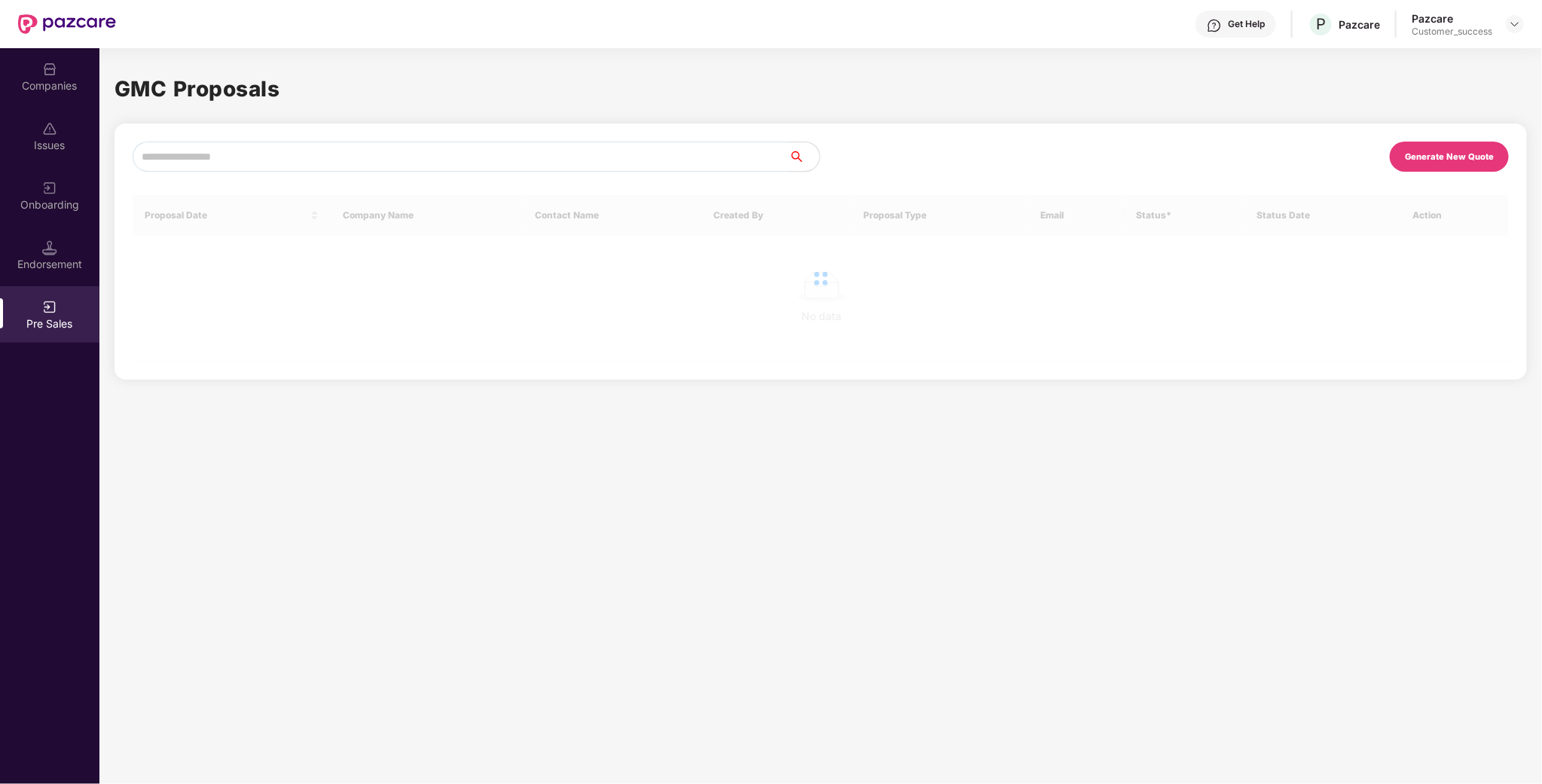
click at [49, 262] on div "Endorsement" at bounding box center [49, 265] width 100 height 15
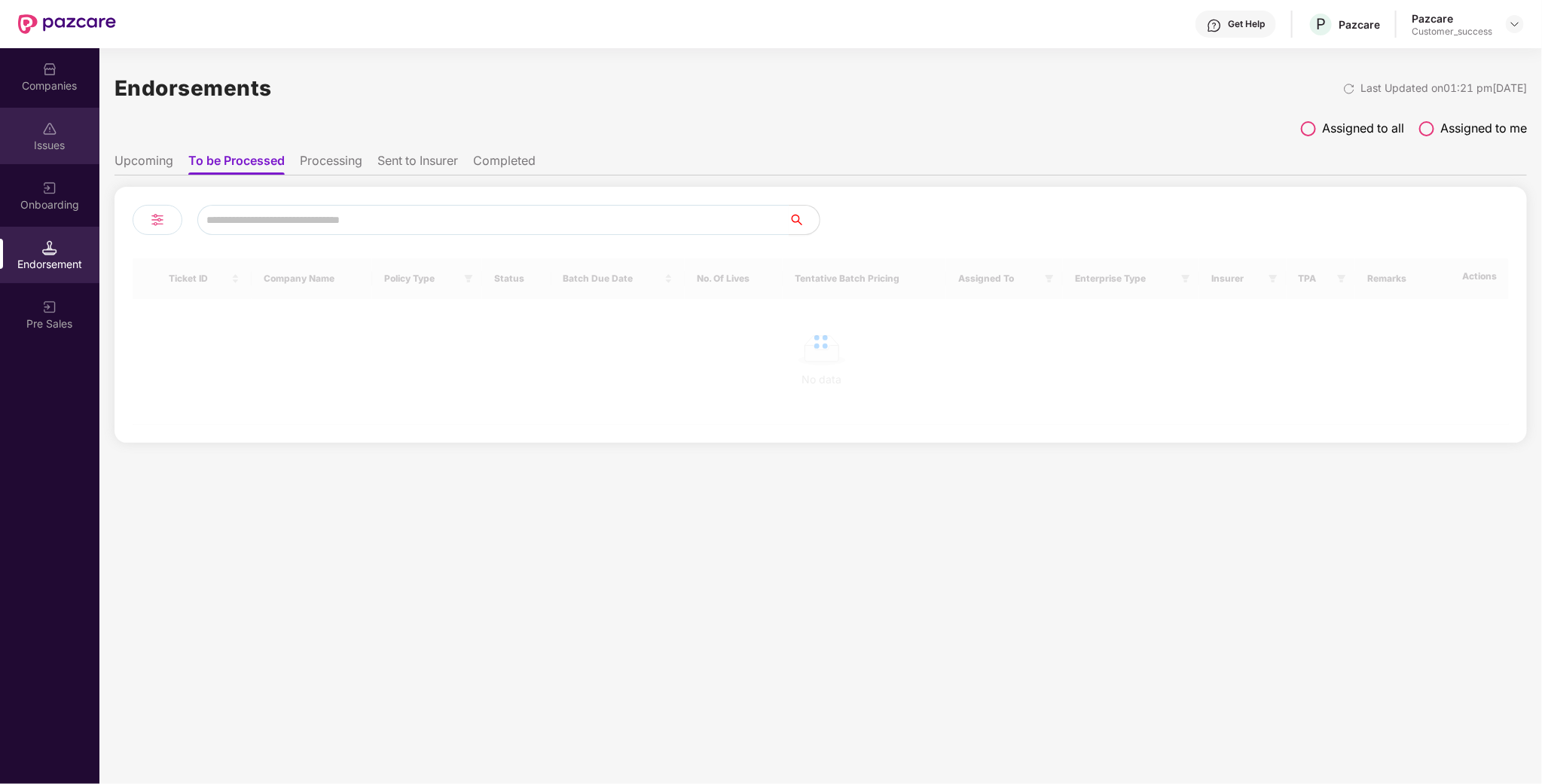
click at [64, 142] on div "Issues" at bounding box center [49, 145] width 100 height 15
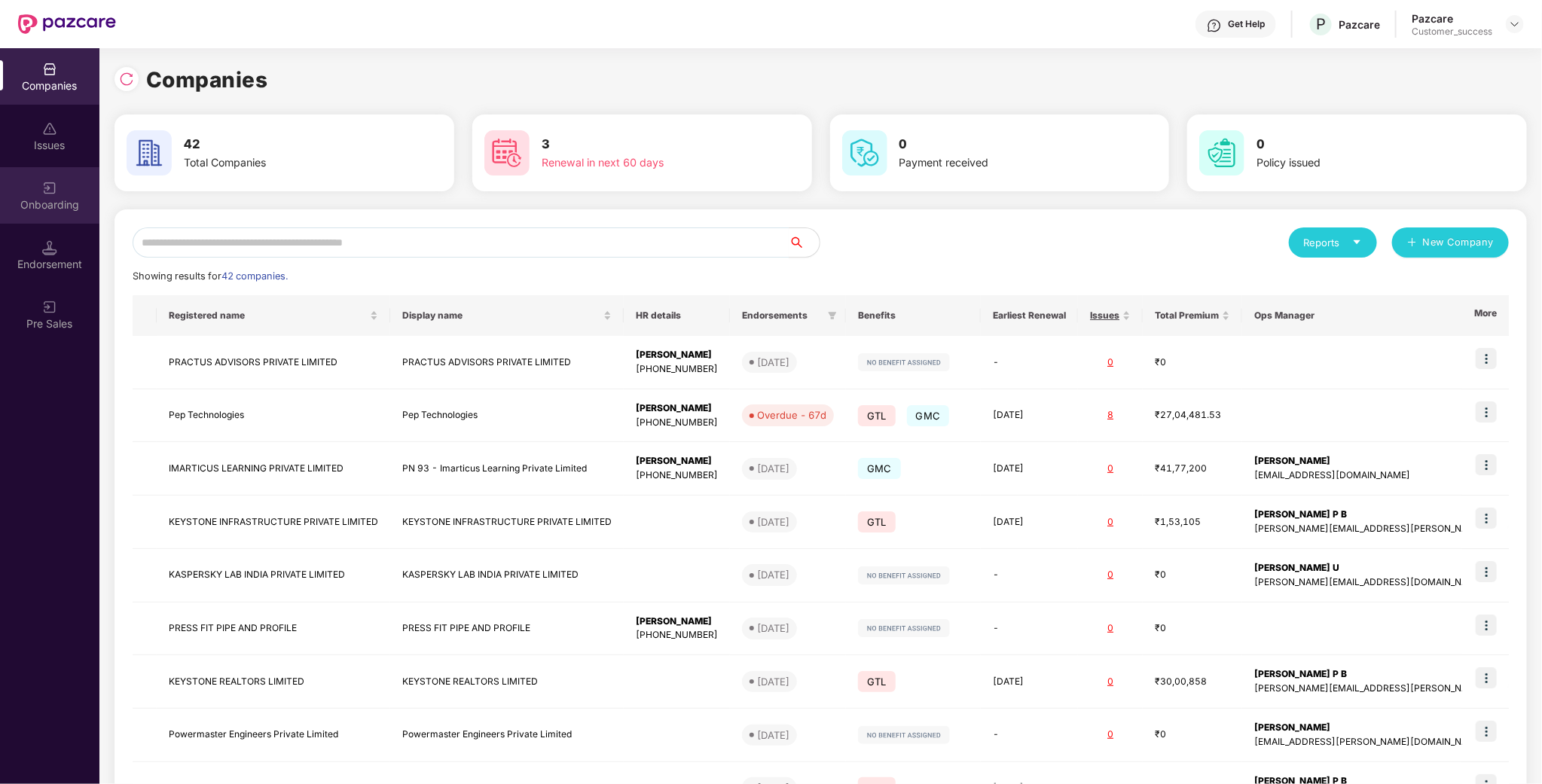
click at [66, 217] on div "Onboarding" at bounding box center [49, 195] width 100 height 56
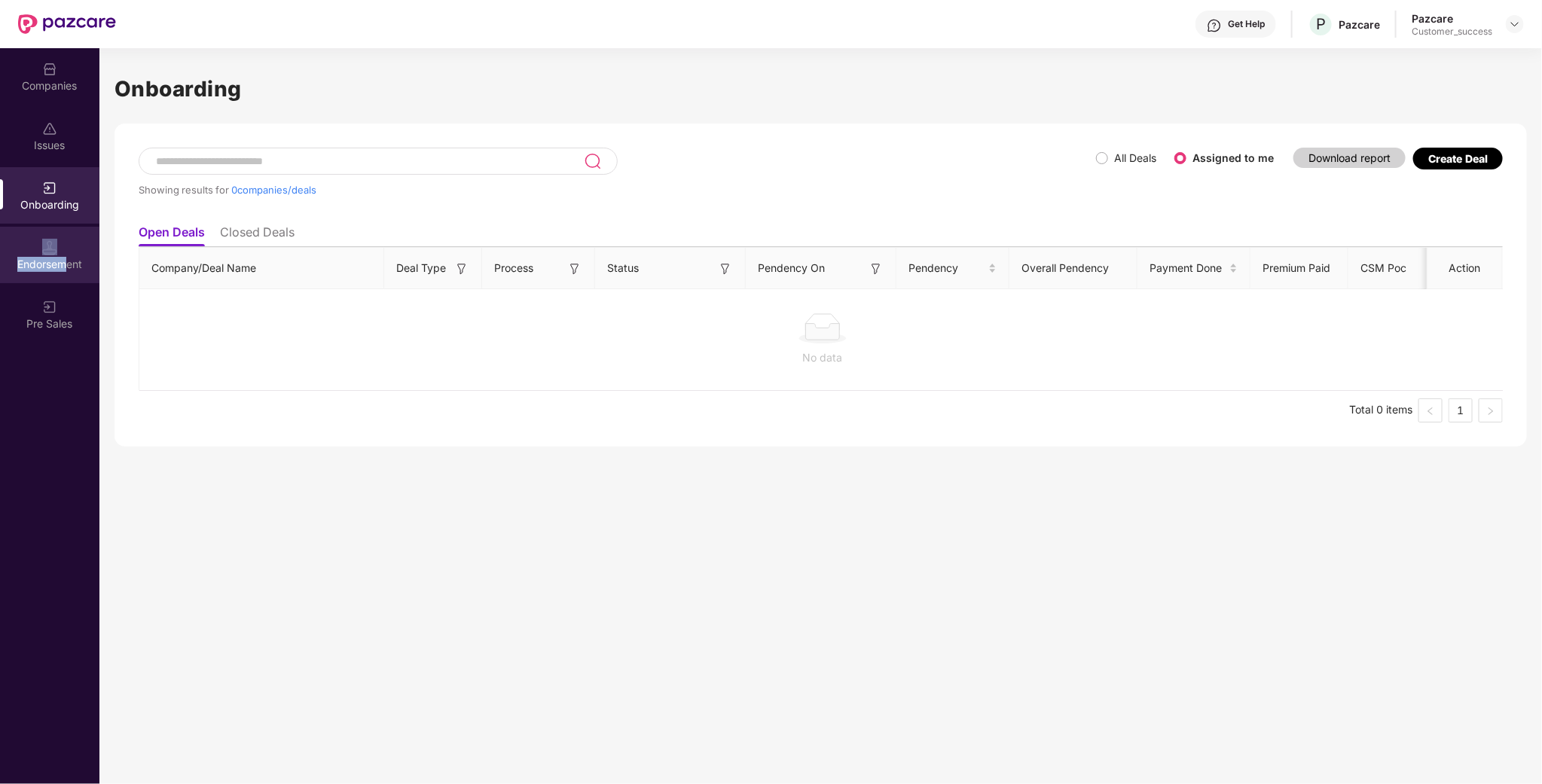
click at [64, 249] on div "Endorsement" at bounding box center [49, 254] width 100 height 56
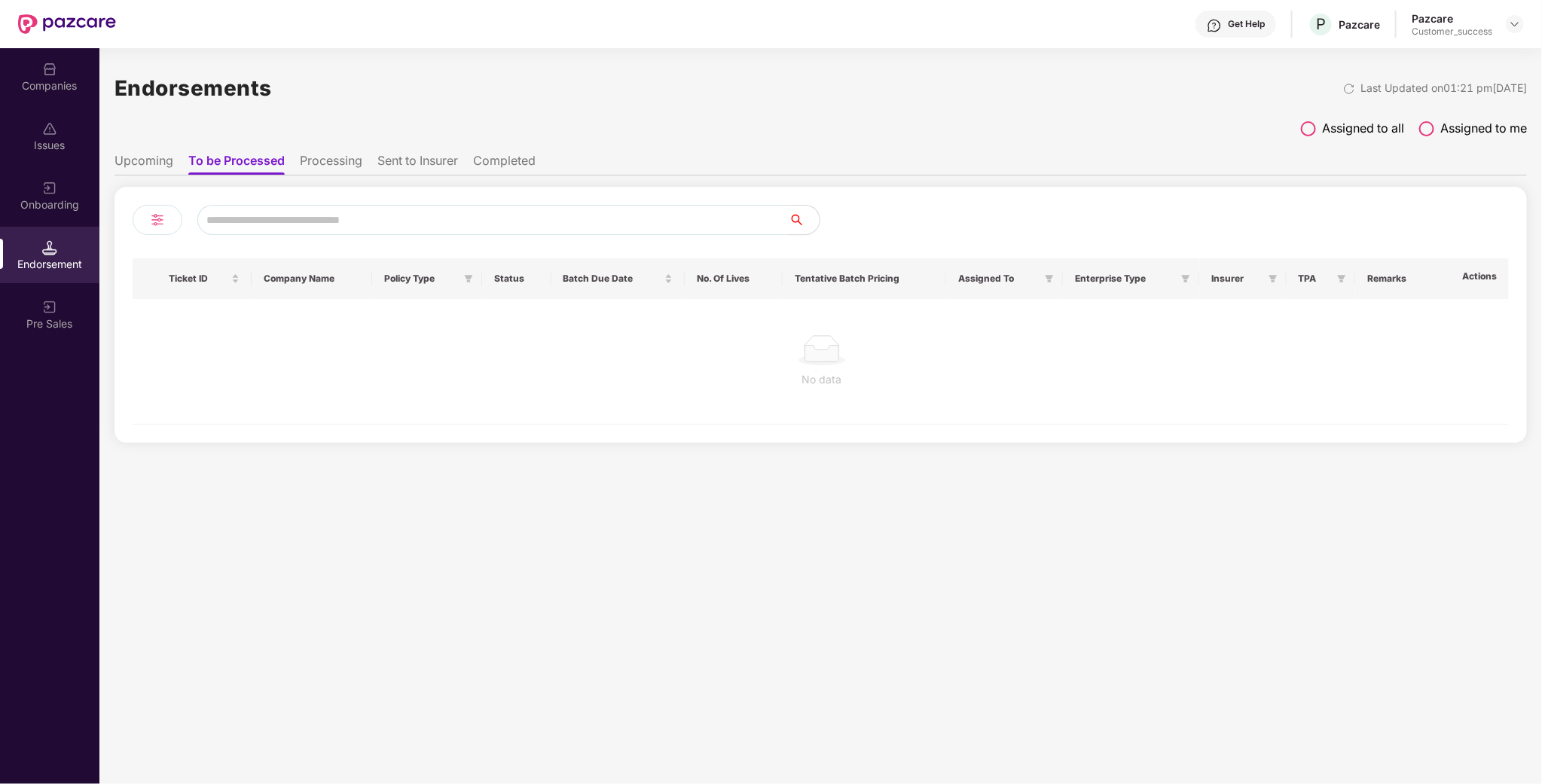
click at [66, 198] on div "Onboarding" at bounding box center [49, 205] width 100 height 15
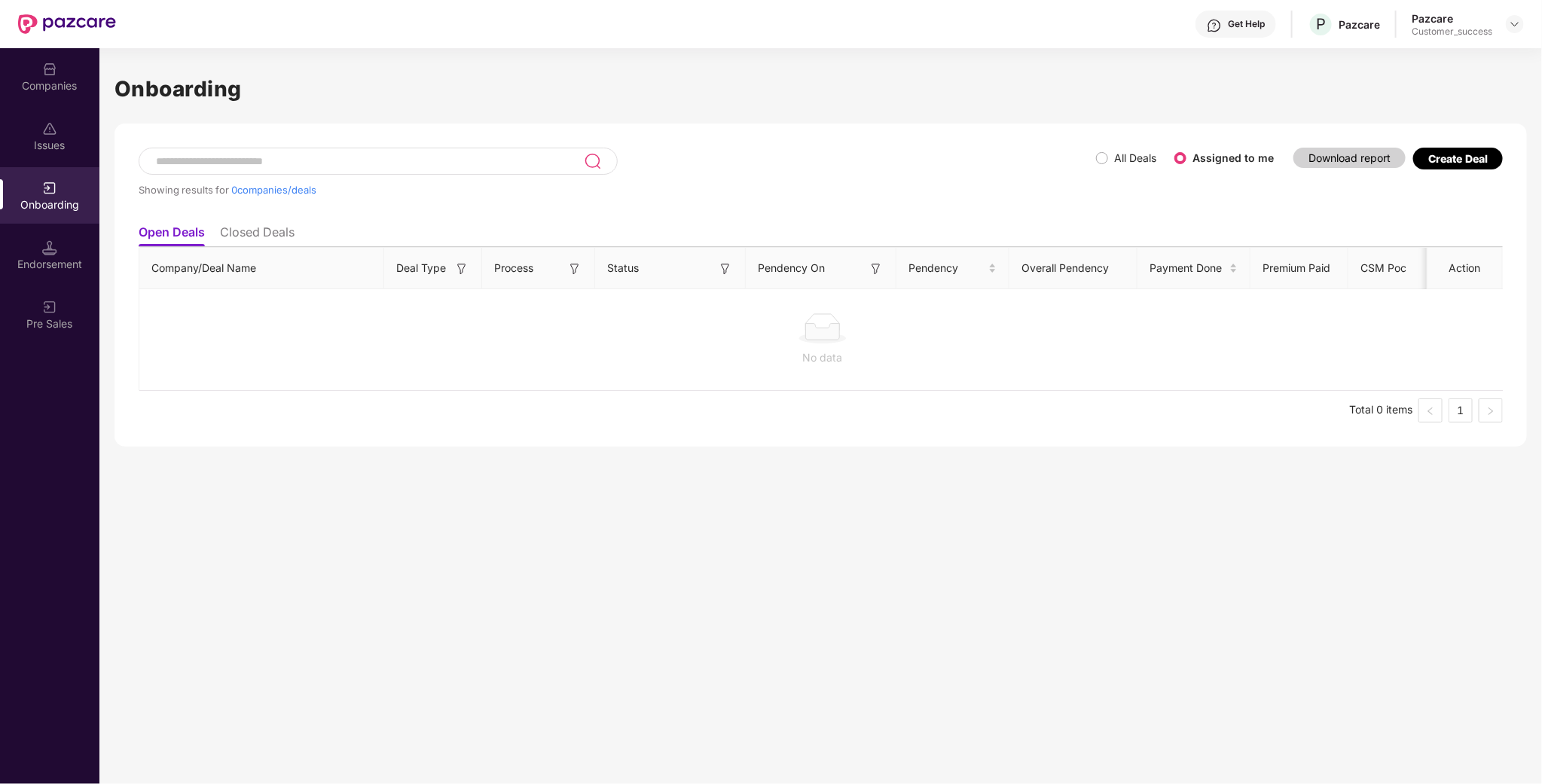
click at [67, 250] on div "Endorsement" at bounding box center [49, 254] width 100 height 56
